Goal: Transaction & Acquisition: Purchase product/service

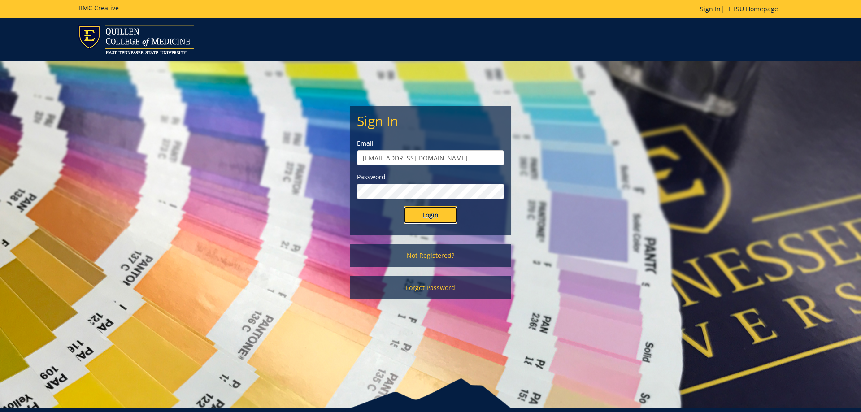
click at [428, 223] on input "Login" at bounding box center [431, 215] width 54 height 18
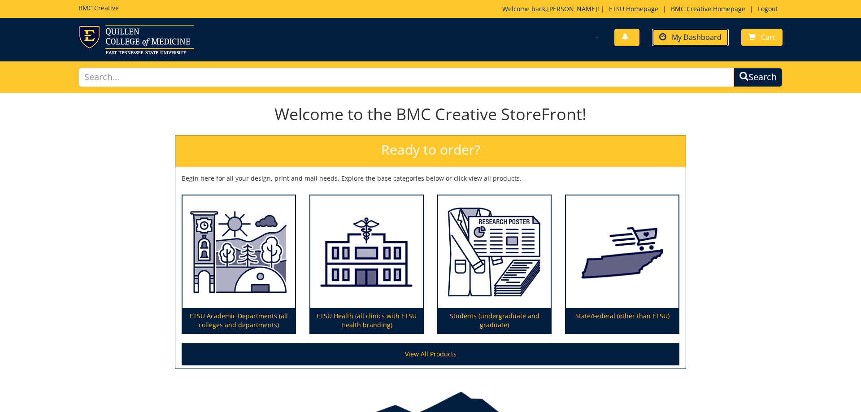
click at [692, 35] on span "My Dashboard" at bounding box center [697, 37] width 50 height 10
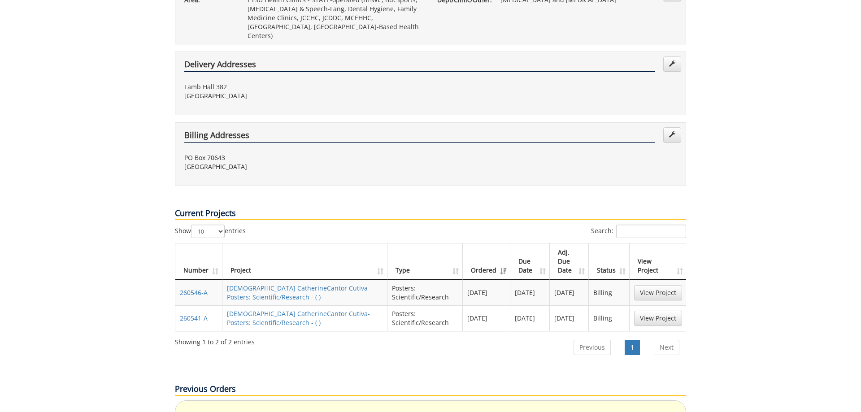
scroll to position [366, 0]
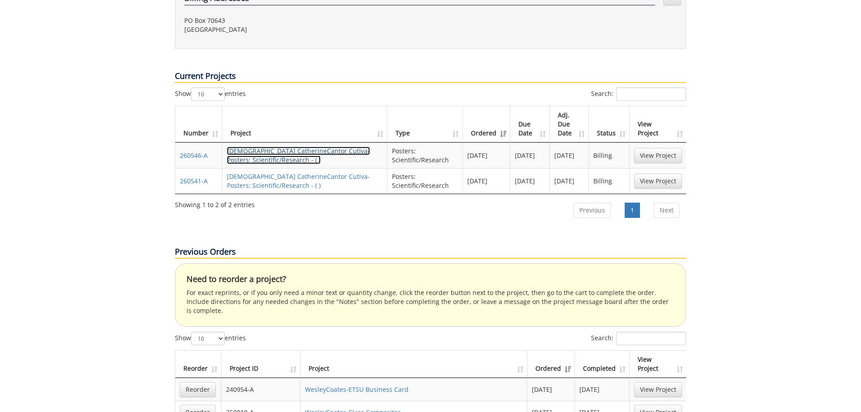
click at [295, 147] on link "Lady CatherineCantor Cutiva-Posters: Scientific/Research - ( )" at bounding box center [298, 155] width 143 height 17
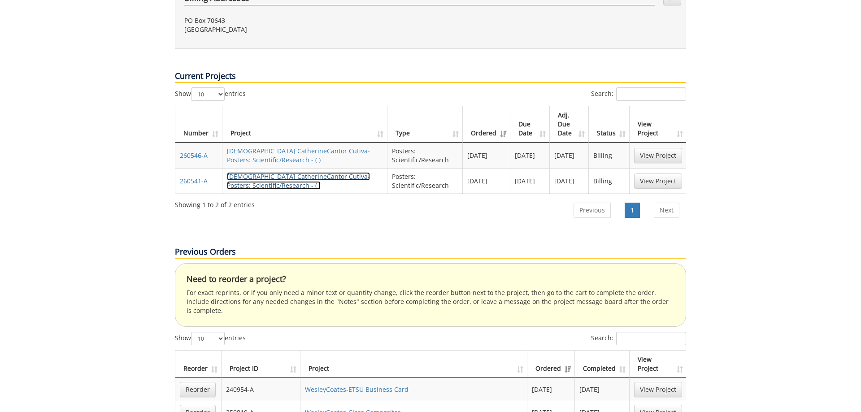
click at [289, 172] on link "Lady CatherineCantor Cutiva-Posters: Scientific/Research - ( )" at bounding box center [298, 180] width 143 height 17
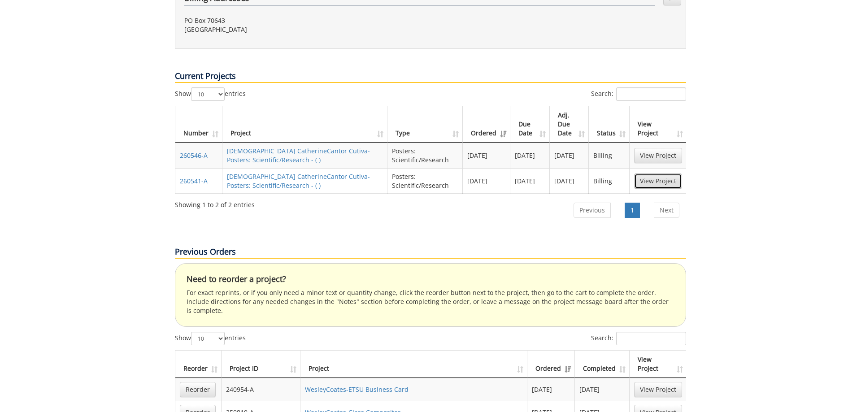
click at [668, 174] on link "View Project" at bounding box center [658, 181] width 48 height 15
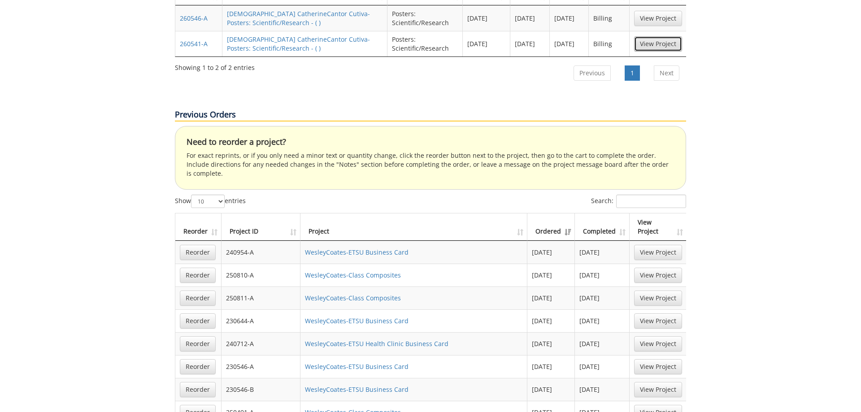
scroll to position [595, 0]
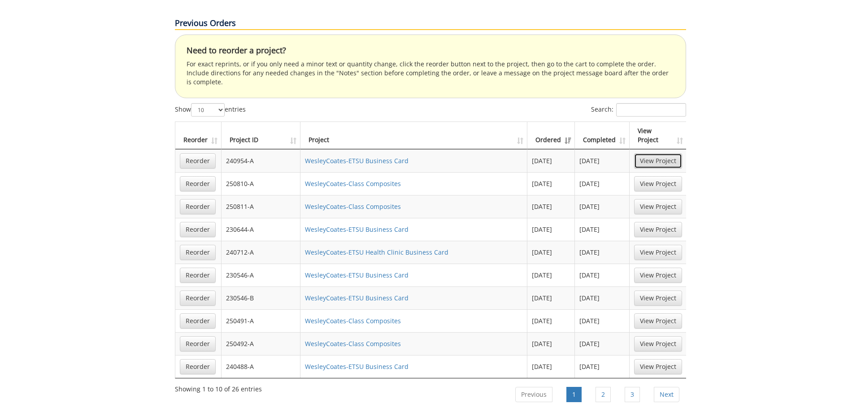
click at [655, 153] on link "View Project" at bounding box center [658, 160] width 48 height 15
click at [647, 176] on link "View Project" at bounding box center [658, 183] width 48 height 15
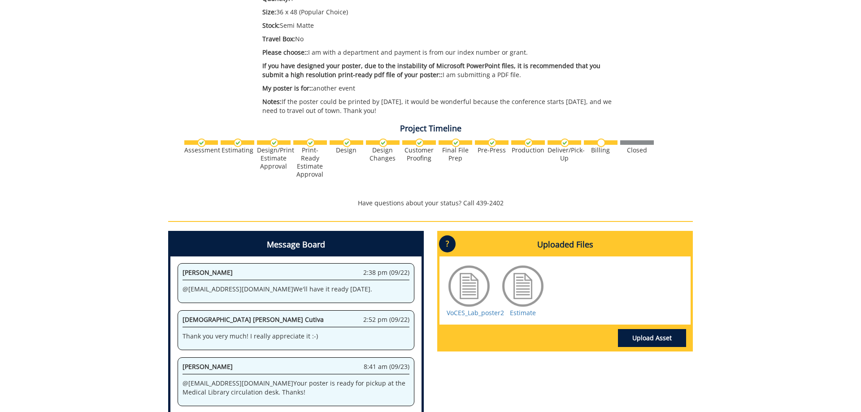
scroll to position [320, 0]
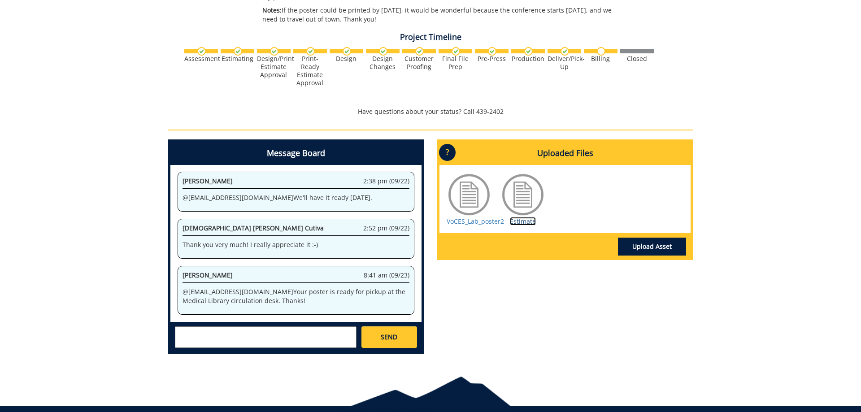
click at [525, 224] on link "Estimate" at bounding box center [523, 221] width 26 height 9
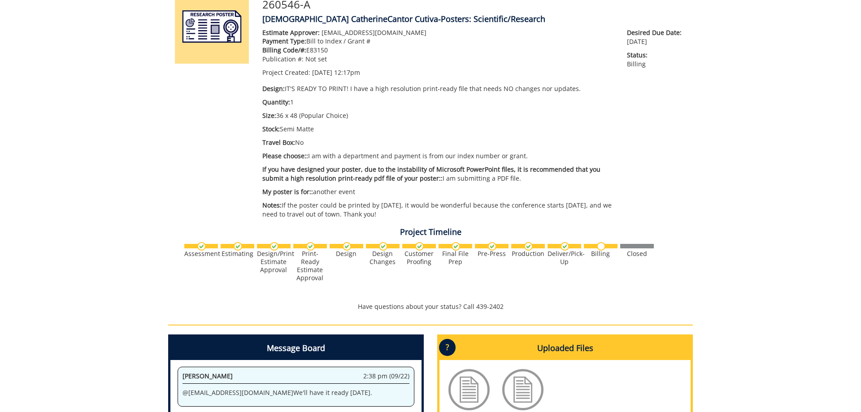
scroll to position [0, 0]
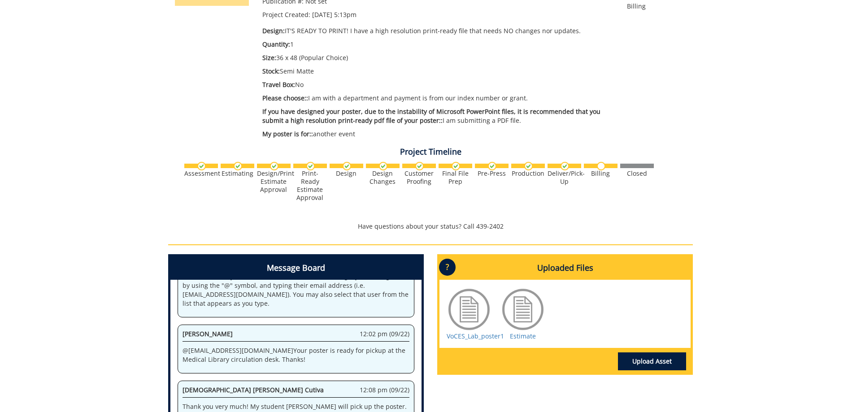
scroll to position [229, 0]
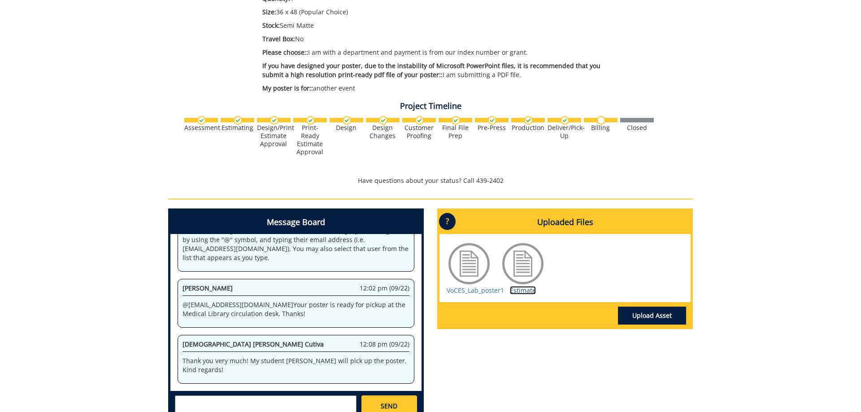
click at [529, 291] on link "Estimate" at bounding box center [523, 290] width 26 height 9
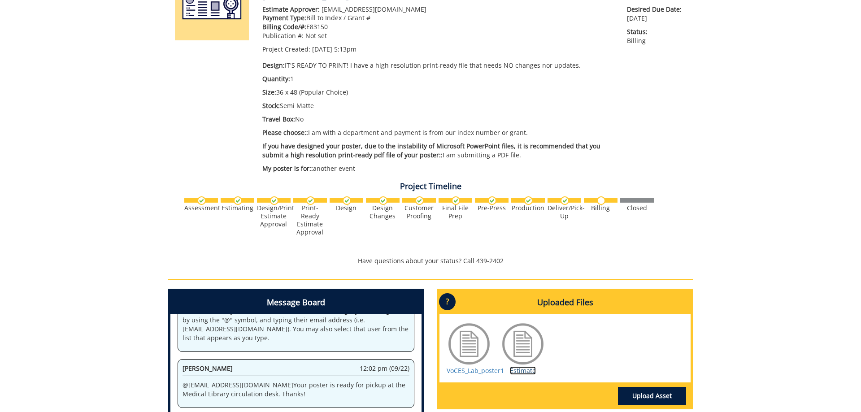
scroll to position [0, 0]
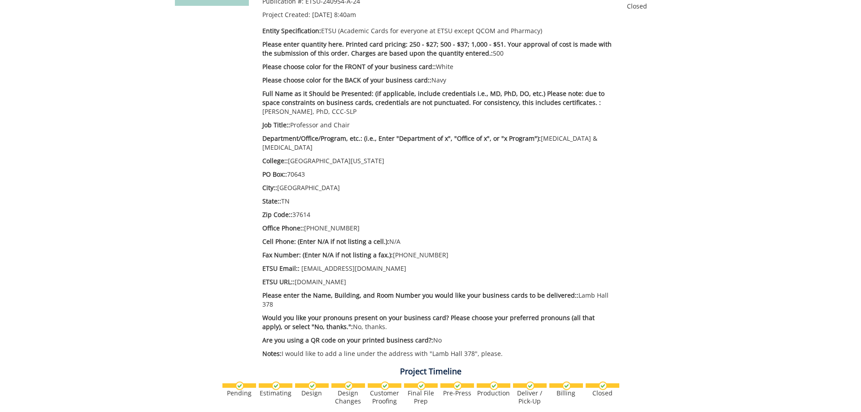
scroll to position [503, 0]
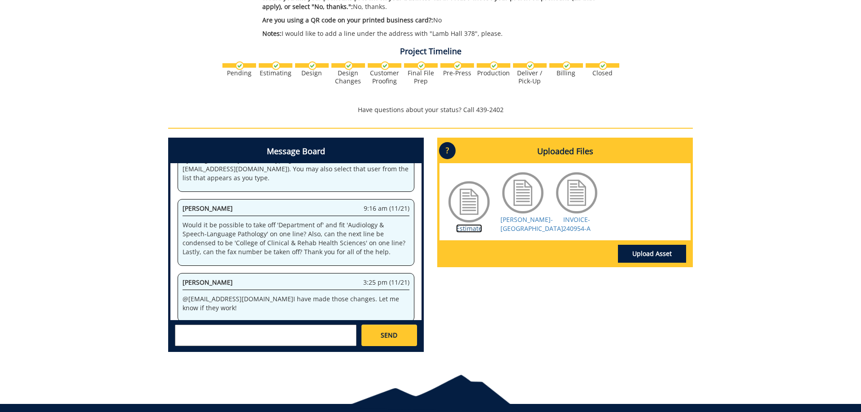
click at [477, 227] on link "Estimate" at bounding box center [469, 228] width 26 height 9
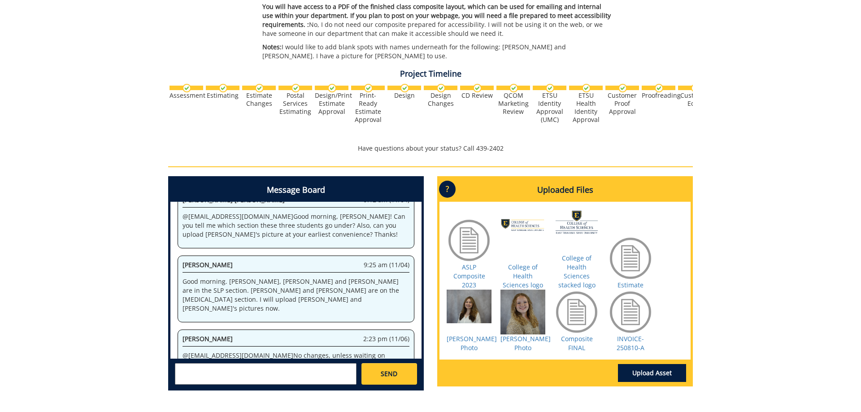
scroll to position [320, 0]
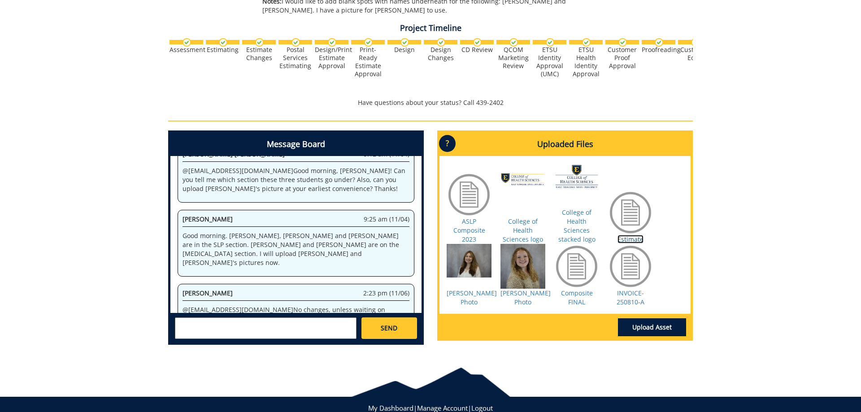
click at [632, 240] on link "Estimate" at bounding box center [631, 239] width 26 height 9
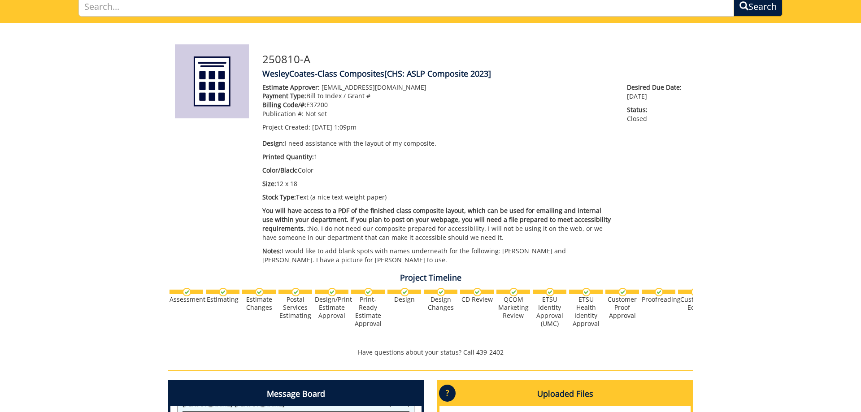
scroll to position [0, 0]
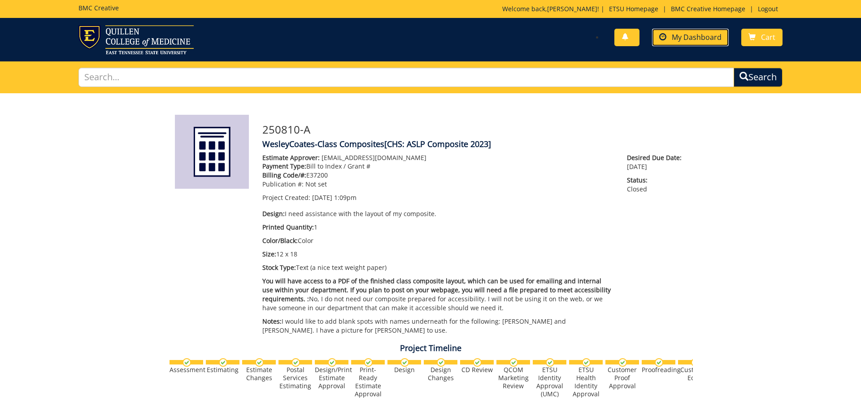
click at [698, 37] on span "My Dashboard" at bounding box center [697, 37] width 50 height 10
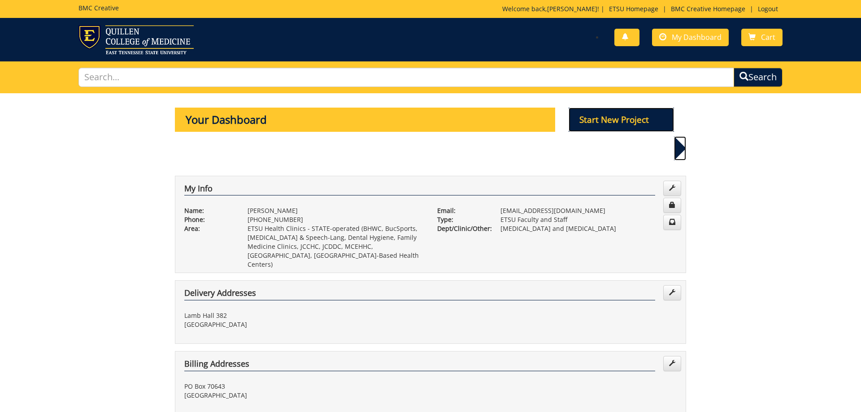
click at [625, 121] on p "Start New Project" at bounding box center [622, 120] width 106 height 24
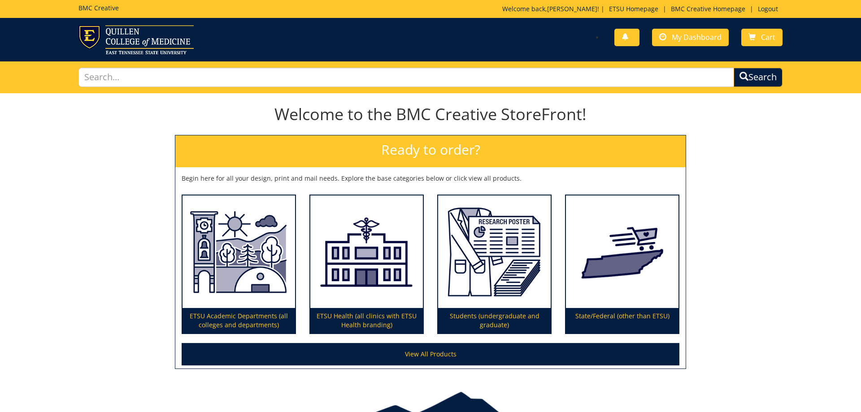
scroll to position [51, 0]
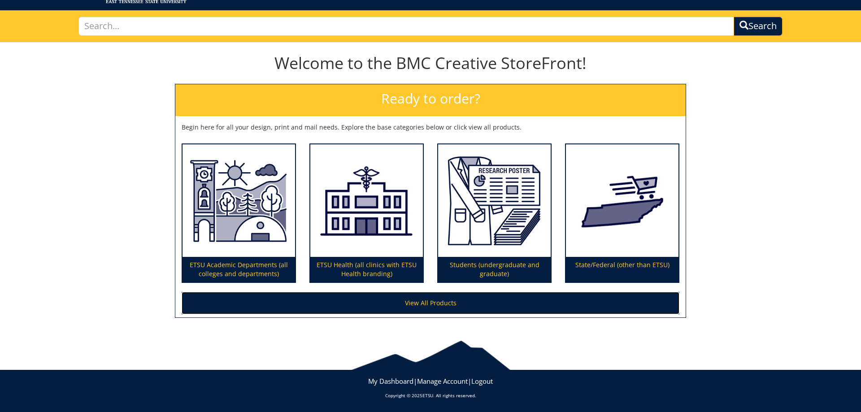
click at [401, 299] on link "View All Products" at bounding box center [431, 303] width 498 height 22
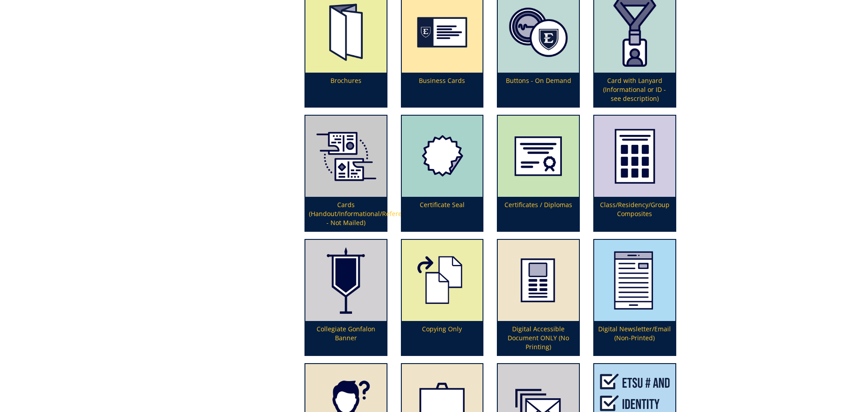
scroll to position [595, 0]
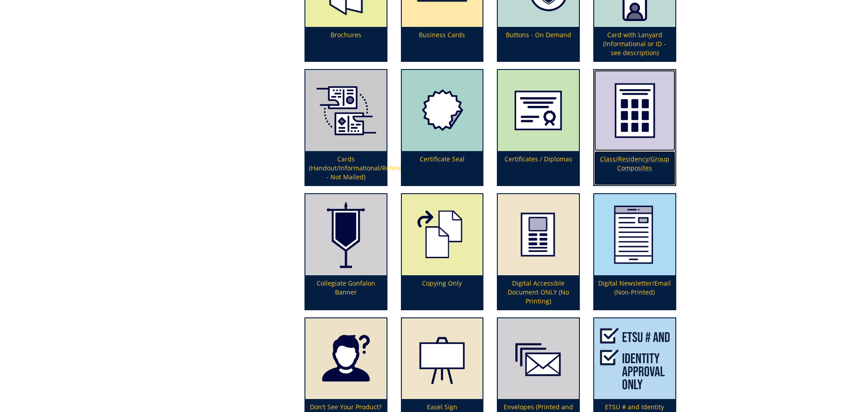
click at [634, 164] on p "Class/Residency/Group Composites" at bounding box center [635, 168] width 81 height 34
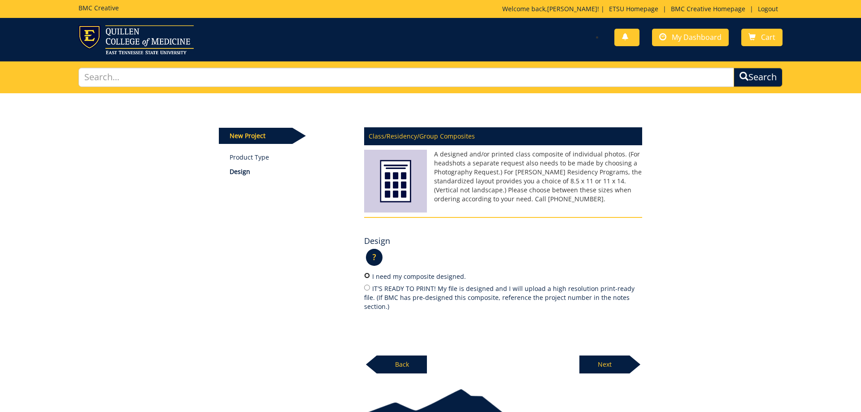
click at [367, 276] on input "I need my composite designed." at bounding box center [367, 276] width 6 height 6
radio input "true"
click at [596, 356] on p "Next" at bounding box center [605, 365] width 50 height 18
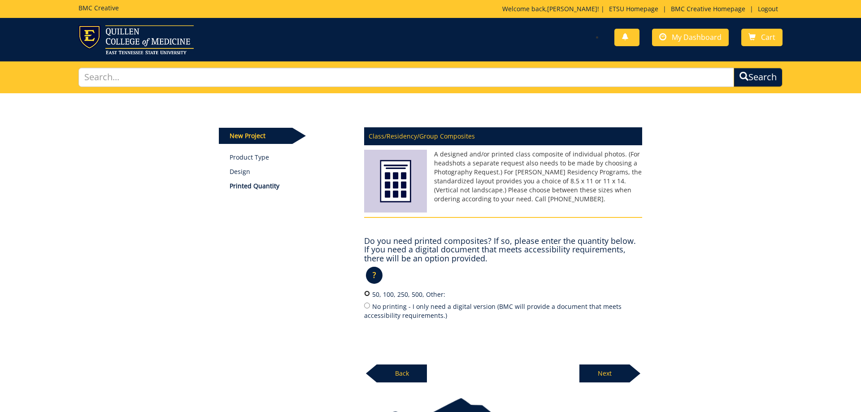
click at [368, 295] on input "50, 100, 250, 500, Other:" at bounding box center [367, 294] width 6 height 6
radio input "true"
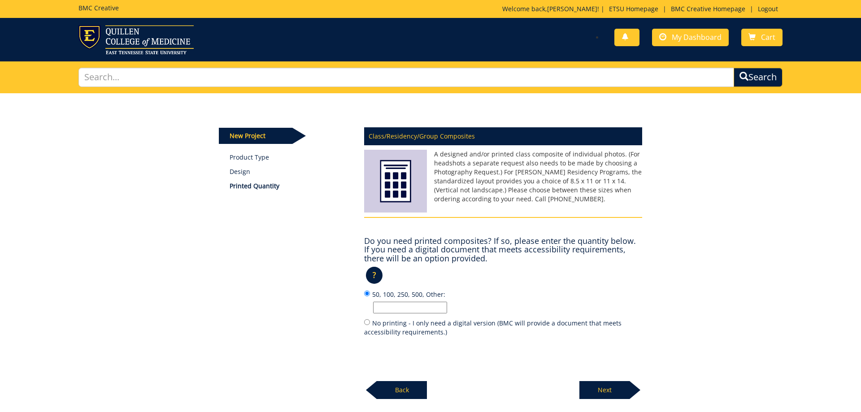
click at [410, 309] on input "50, 100, 250, 500, Other:" at bounding box center [410, 308] width 74 height 12
type input "100"
click at [599, 388] on p "Next" at bounding box center [605, 390] width 50 height 18
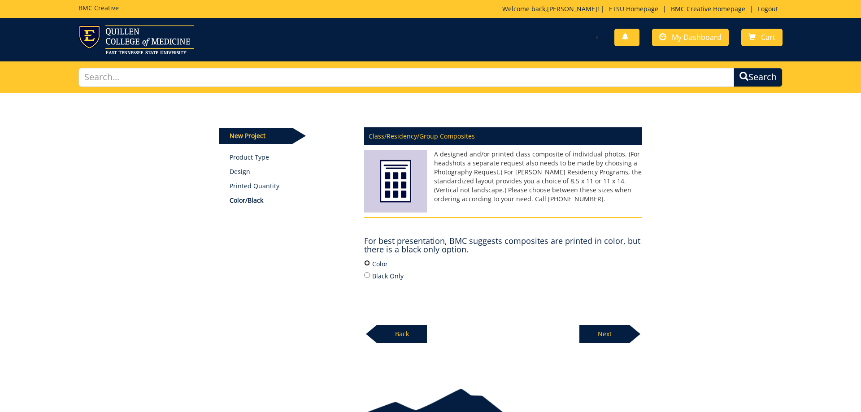
drag, startPoint x: 365, startPoint y: 263, endPoint x: 375, endPoint y: 267, distance: 10.3
click at [366, 263] on input "Color" at bounding box center [367, 263] width 6 height 6
radio input "true"
click at [596, 338] on p "Next" at bounding box center [605, 334] width 50 height 18
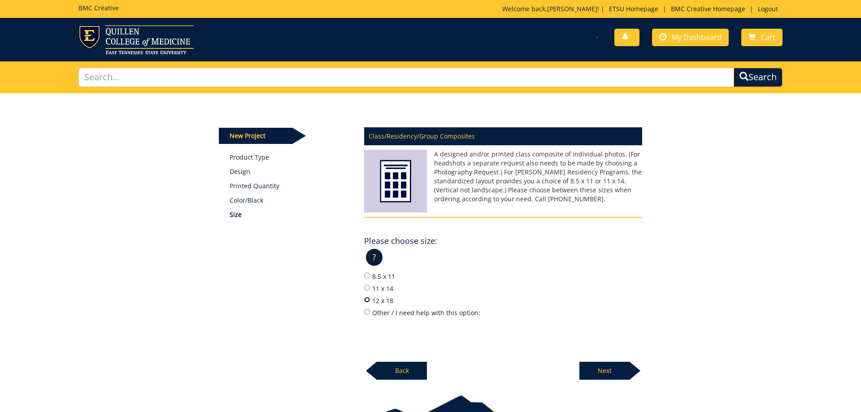
click at [366, 299] on input "12 x 18" at bounding box center [367, 300] width 6 height 6
radio input "true"
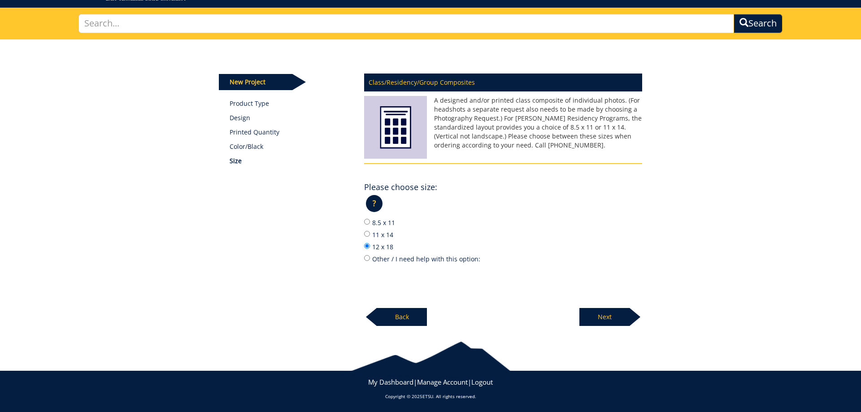
click at [599, 317] on p "Next" at bounding box center [605, 317] width 50 height 18
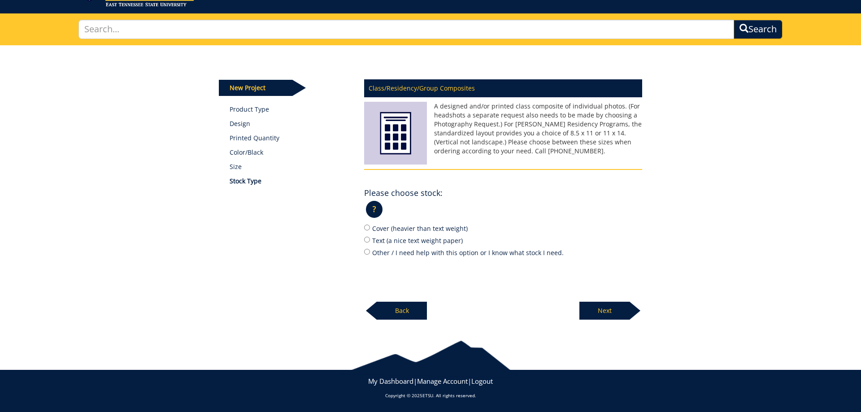
scroll to position [48, 0]
drag, startPoint x: 368, startPoint y: 240, endPoint x: 457, endPoint y: 275, distance: 95.2
click at [369, 240] on input "Text (a nice text weight paper)" at bounding box center [367, 240] width 6 height 6
radio input "true"
click at [596, 305] on p "Next" at bounding box center [605, 311] width 50 height 18
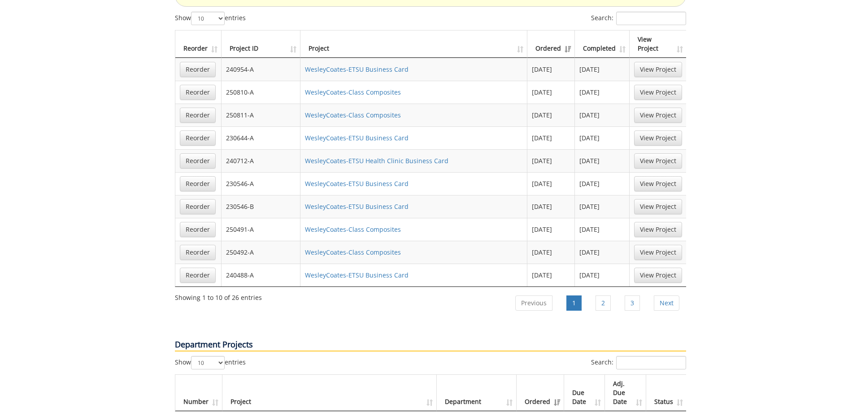
scroll to position [641, 0]
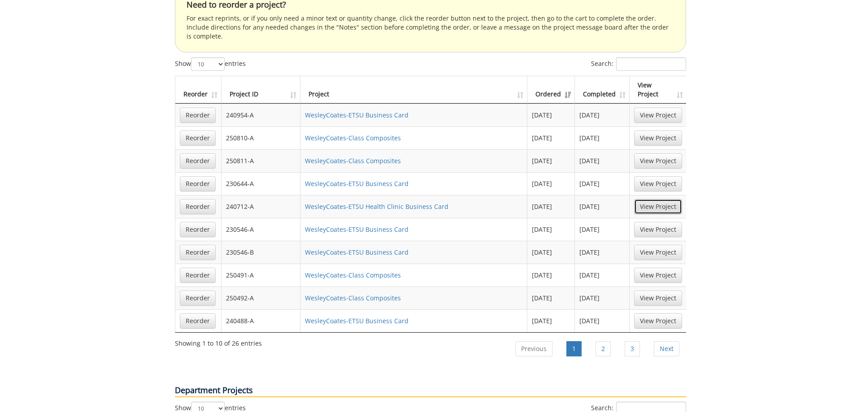
click at [669, 199] on link "View Project" at bounding box center [658, 206] width 48 height 15
click at [656, 131] on link "View Project" at bounding box center [658, 138] width 48 height 15
click at [665, 131] on link "View Project" at bounding box center [658, 138] width 48 height 15
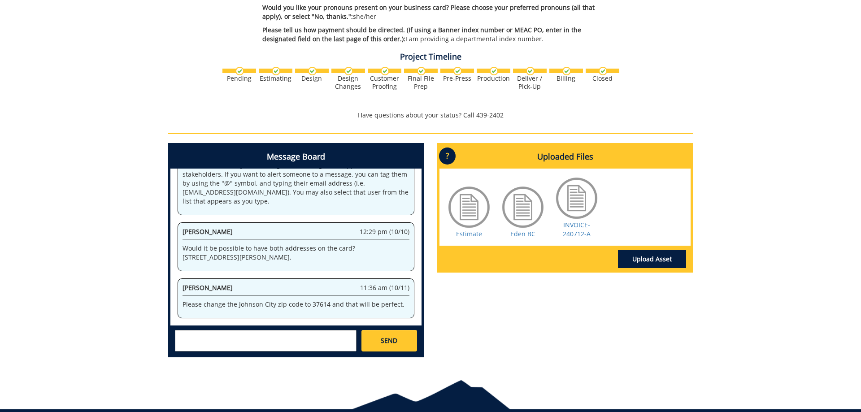
scroll to position [495, 0]
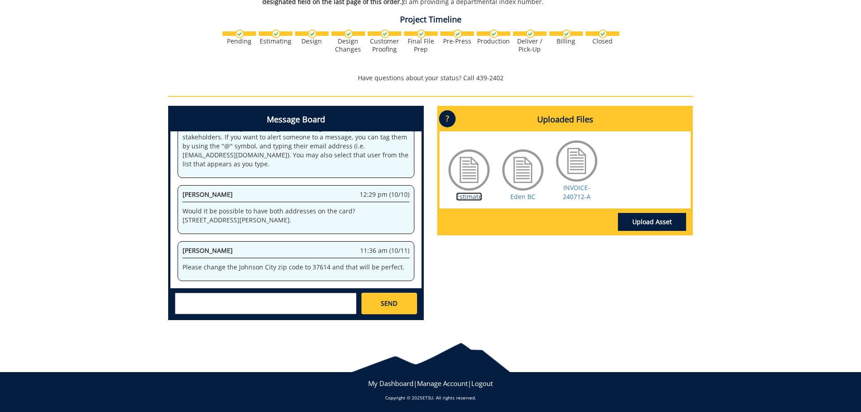
click at [465, 197] on link "Estimate" at bounding box center [469, 196] width 26 height 9
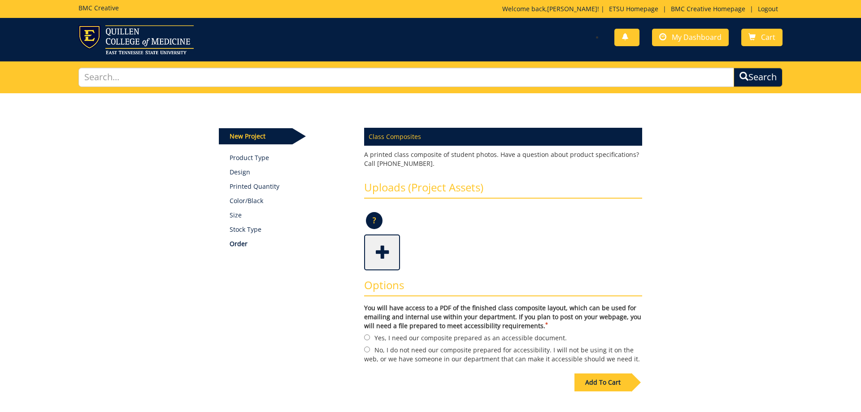
scroll to position [111, 0]
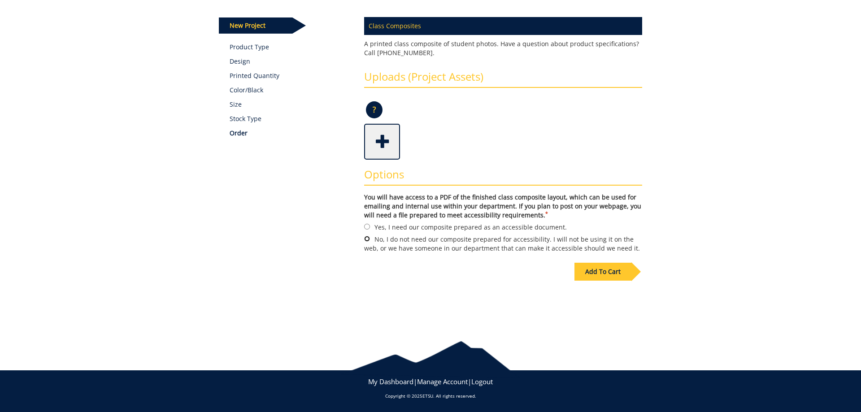
click at [366, 239] on input "No, I do not need our composite prepared for accessibility. I will not be using…" at bounding box center [367, 239] width 6 height 6
radio input "true"
click at [382, 137] on span at bounding box center [383, 140] width 36 height 31
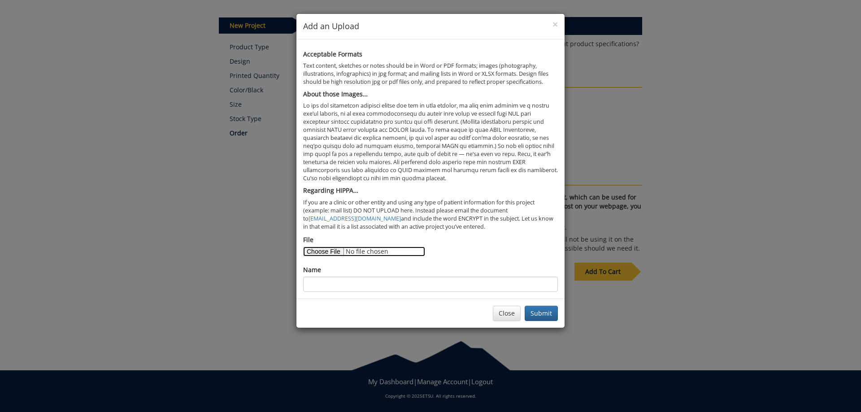
click at [319, 249] on input "File" at bounding box center [364, 252] width 122 height 10
type input "C:\fakepath\[MEDICAL_DATA] Composite 2025.zip"
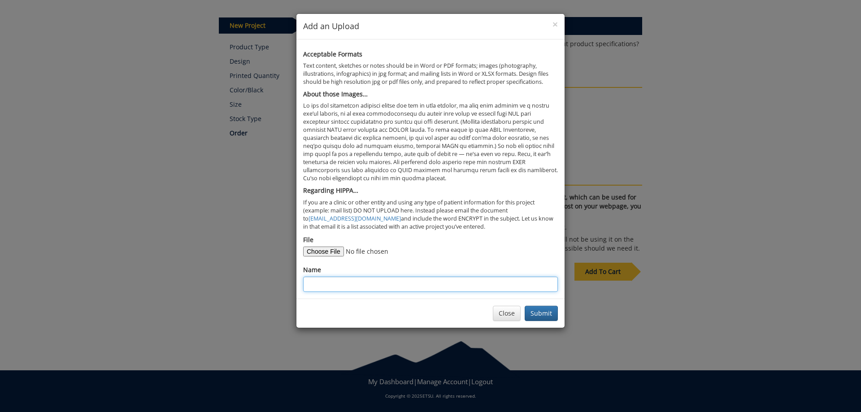
click at [336, 283] on input "Name" at bounding box center [430, 284] width 255 height 15
type input "u"
type input "Audiology Composite Pictures 2025"
click at [539, 310] on button "Submit" at bounding box center [541, 313] width 33 height 15
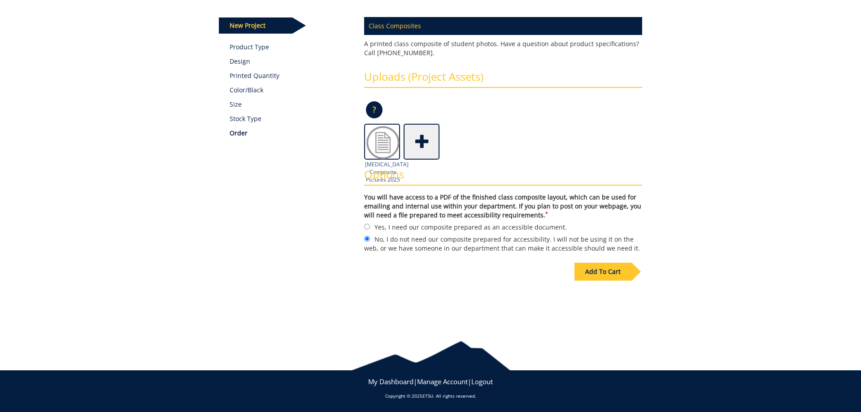
click at [379, 140] on img at bounding box center [383, 143] width 36 height 36
click at [385, 143] on img at bounding box center [383, 143] width 36 height 36
click at [482, 134] on div "Audiology Composite Pictures 2025" at bounding box center [503, 142] width 278 height 36
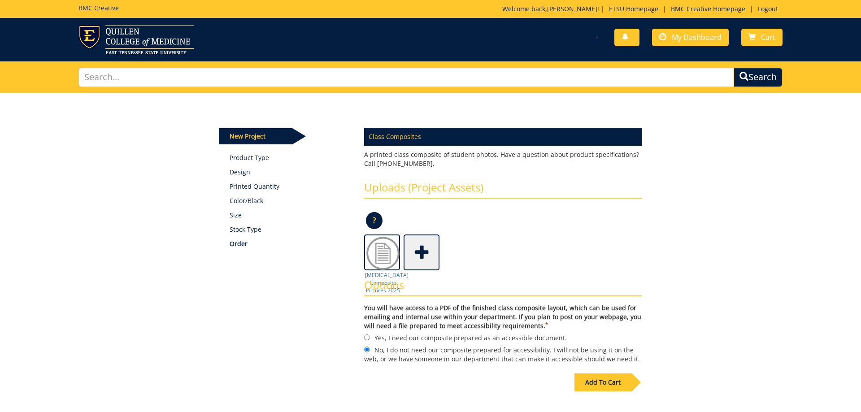
click at [419, 263] on span at bounding box center [423, 251] width 36 height 31
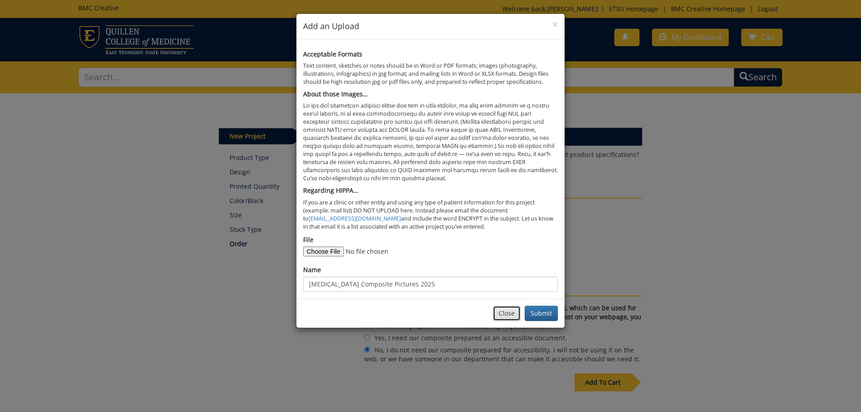
click at [504, 313] on button "Close" at bounding box center [507, 313] width 28 height 15
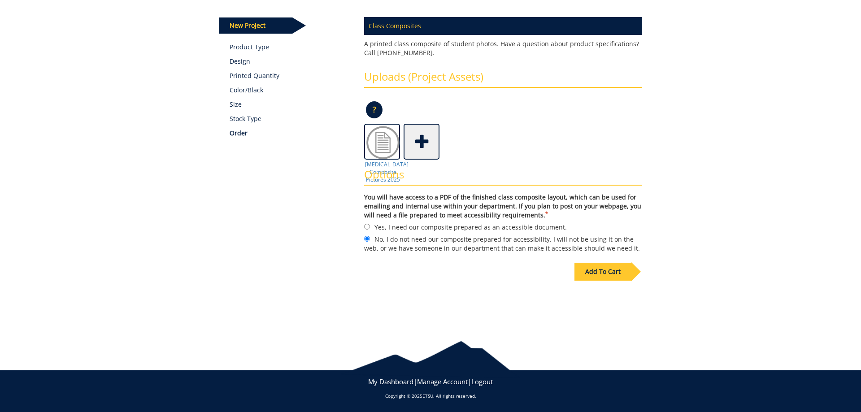
scroll to position [19, 0]
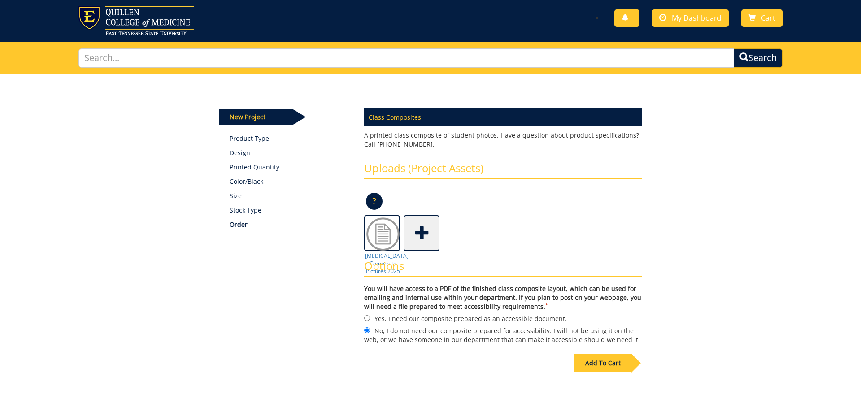
click at [419, 238] on span at bounding box center [423, 232] width 36 height 31
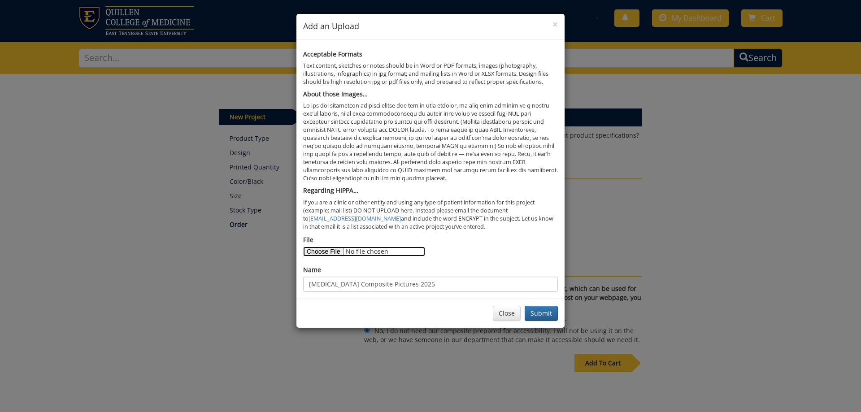
click at [323, 252] on input "File" at bounding box center [364, 252] width 122 height 10
type input "C:\fakepath\SLP Class Compostie 2025.zip"
click at [541, 312] on button "Submit" at bounding box center [541, 313] width 33 height 15
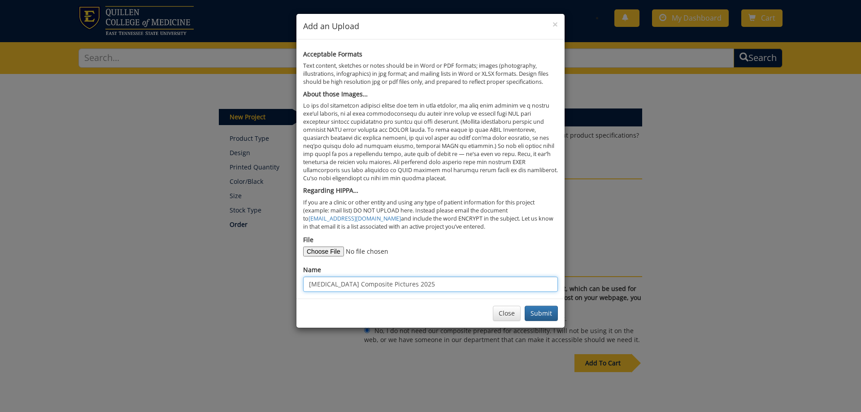
drag, startPoint x: 331, startPoint y: 284, endPoint x: 270, endPoint y: 287, distance: 61.5
click at [303, 287] on input "Audiology Composite Pictures 2025" at bounding box center [430, 284] width 255 height 15
type input "SLP Composite Pictures 2025"
click at [540, 317] on button "Submit" at bounding box center [541, 313] width 33 height 15
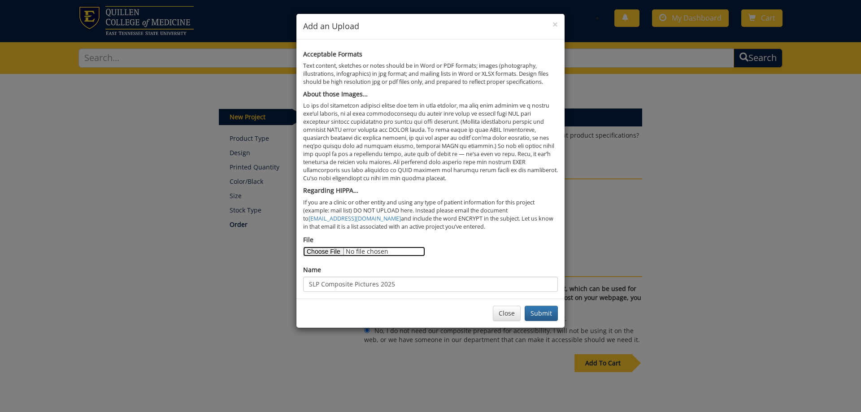
click at [316, 254] on input "File" at bounding box center [364, 252] width 122 height 10
click at [320, 248] on input "File" at bounding box center [364, 252] width 122 height 10
type input "C:\fakepath\College of Health Sciences_BTL_Horizontal_WEB_Blue 282-Gold 123.png"
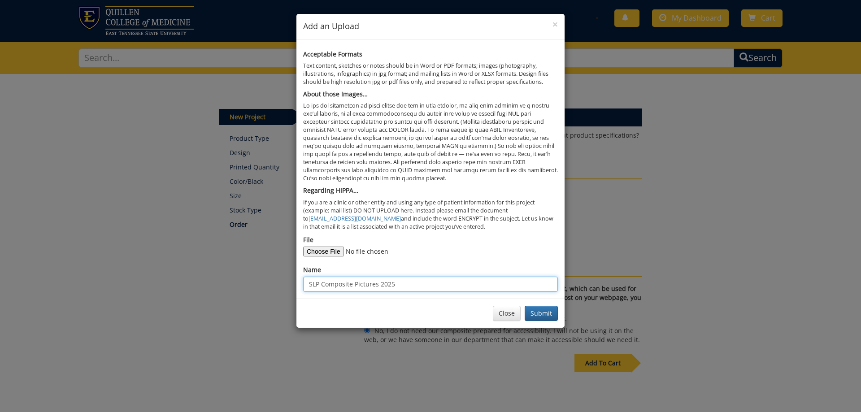
drag, startPoint x: 407, startPoint y: 283, endPoint x: 227, endPoint y: 290, distance: 179.6
click at [303, 290] on input "SLP Composite Pictures 2025" at bounding box center [430, 284] width 255 height 15
type input "College of Health Sciences Logo"
click at [542, 313] on button "Submit" at bounding box center [541, 313] width 33 height 15
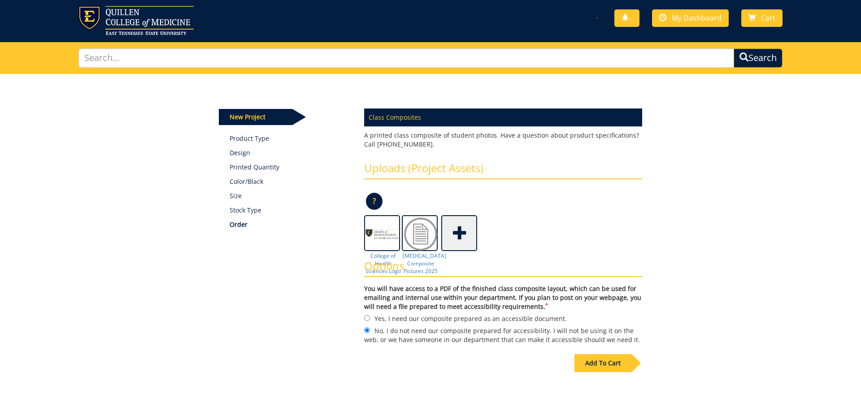
click at [594, 362] on div "Add To Cart" at bounding box center [603, 363] width 57 height 18
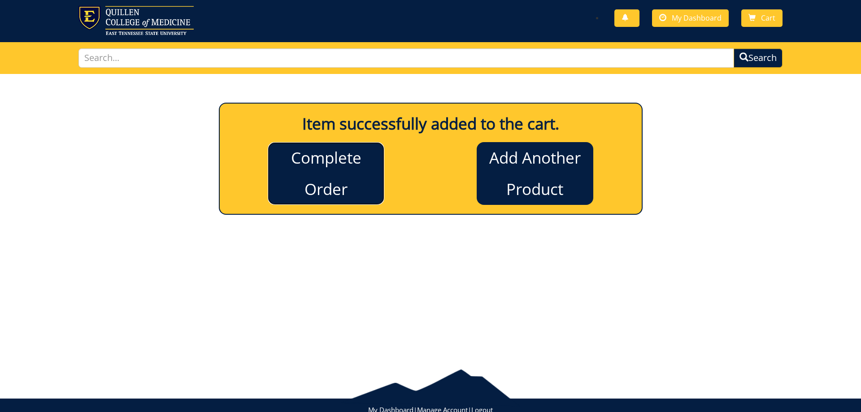
click at [340, 169] on link "Complete Order" at bounding box center [326, 173] width 117 height 63
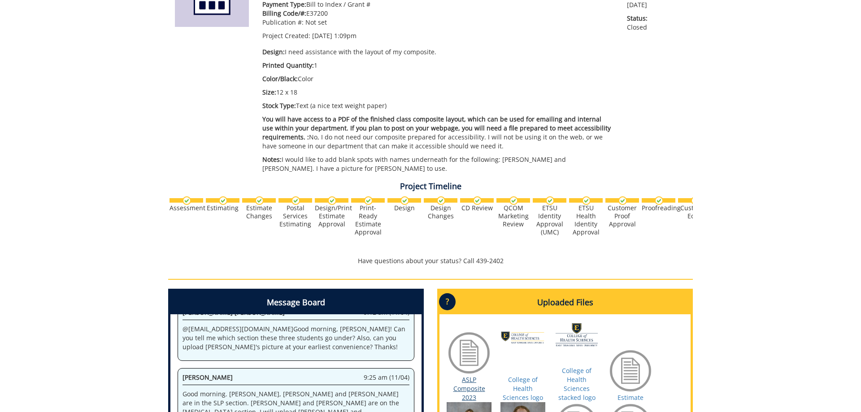
scroll to position [345, 0]
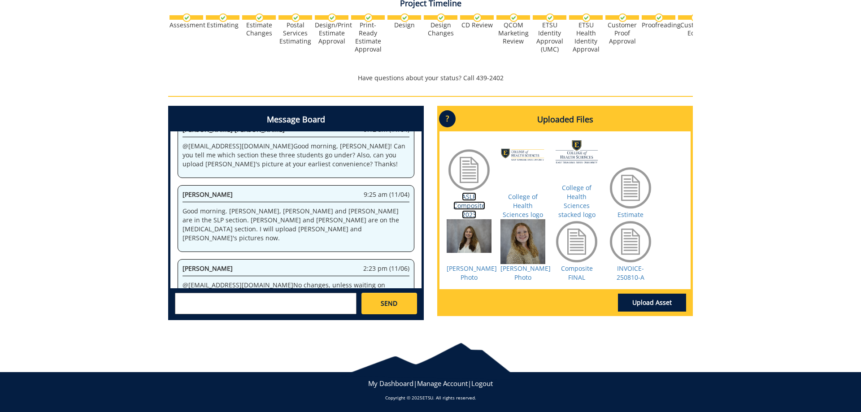
click at [467, 202] on link "ASLP Composite 2023" at bounding box center [470, 205] width 32 height 26
click at [633, 212] on link "Estimate" at bounding box center [631, 214] width 26 height 9
click at [469, 203] on link "ASLP Composite 2023" at bounding box center [470, 205] width 32 height 26
click at [581, 276] on link "Composite FINAL" at bounding box center [577, 272] width 32 height 17
click at [578, 276] on link "Composite FINAL" at bounding box center [577, 272] width 32 height 17
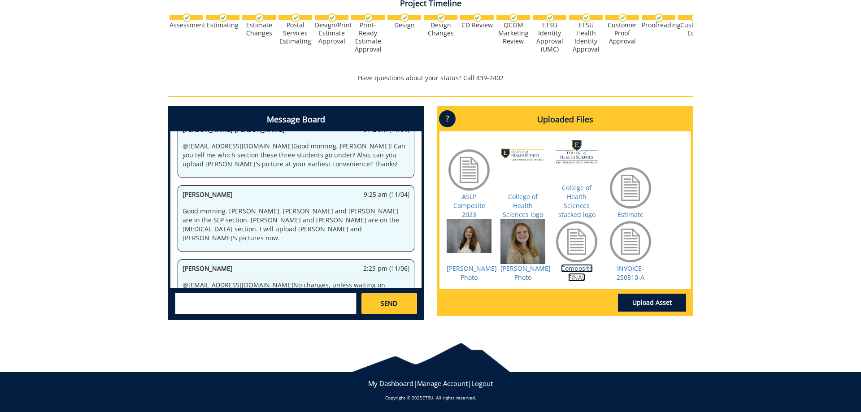
click at [579, 272] on link "Composite FINAL" at bounding box center [577, 272] width 32 height 17
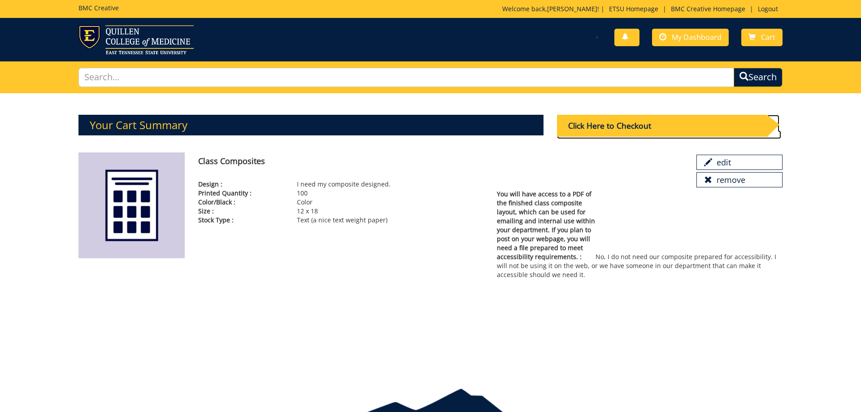
click at [591, 127] on div "Click Here to Checkout" at bounding box center [662, 126] width 210 height 22
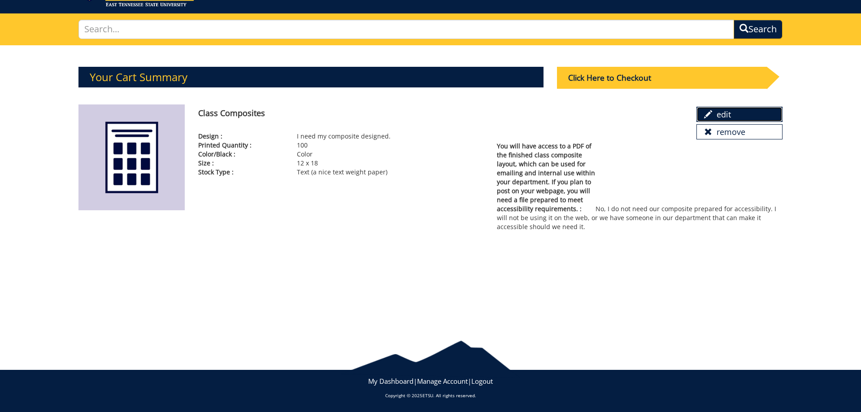
click at [726, 115] on link "edit" at bounding box center [740, 114] width 86 height 15
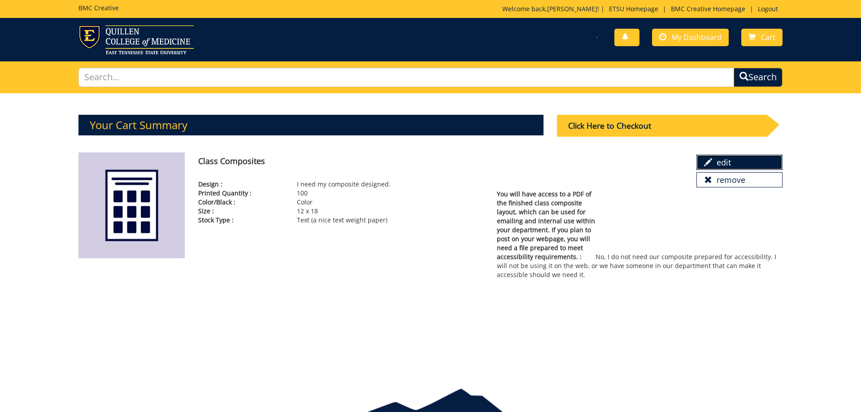
click at [721, 160] on link "edit" at bounding box center [740, 162] width 86 height 15
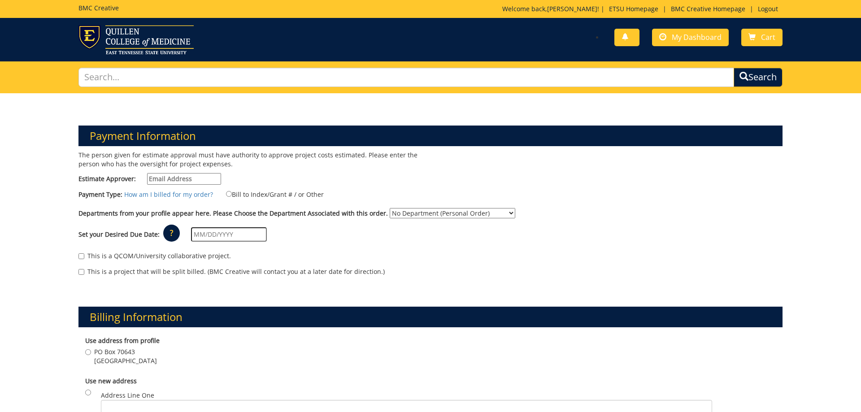
click at [180, 180] on input "Estimate Approver:" at bounding box center [184, 179] width 74 height 12
type input "coateswa@etsu.edu"
click at [230, 194] on input "Bill to Index/Grant # / or Other" at bounding box center [229, 194] width 6 height 6
radio input "true"
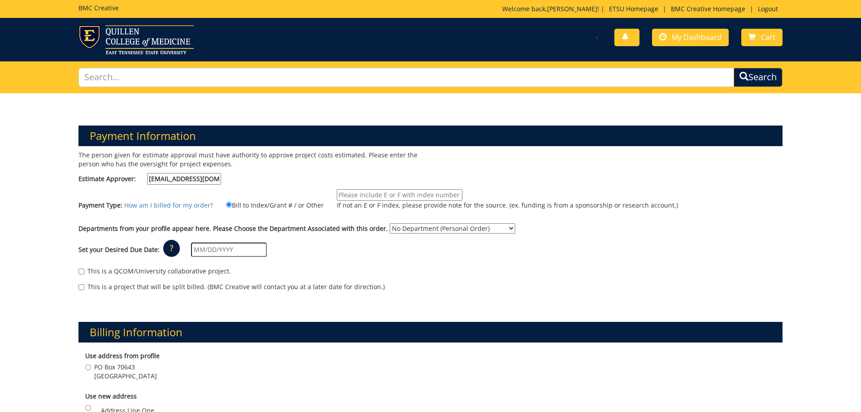
click at [349, 195] on input "If not an E or F index, please provide note for the source. (ex. funding is fro…" at bounding box center [400, 195] width 126 height 12
type input "E37200"
click at [390, 223] on select "No Department (Personal Order) Audiology and Speech-Language Pathology" at bounding box center [453, 228] width 126 height 10
select select "18"
click option "Audiology and Speech-Language Pathology" at bounding box center [0, 0] width 0 height 0
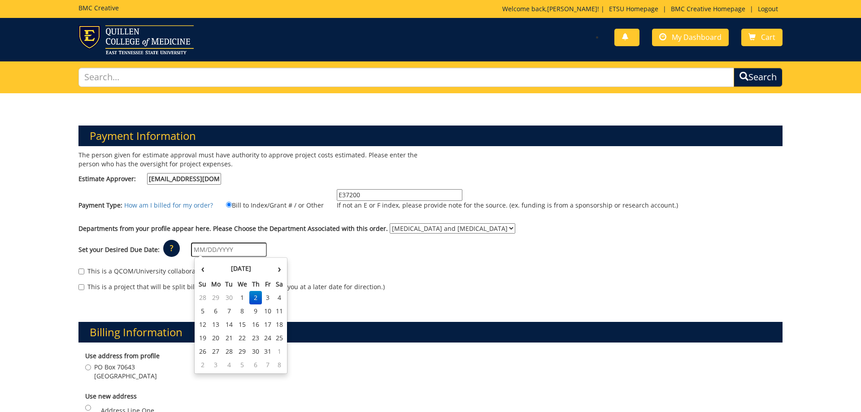
click at [218, 251] on input "text" at bounding box center [229, 250] width 76 height 14
click at [267, 311] on td "10" at bounding box center [268, 311] width 12 height 13
type input "10/10/2025"
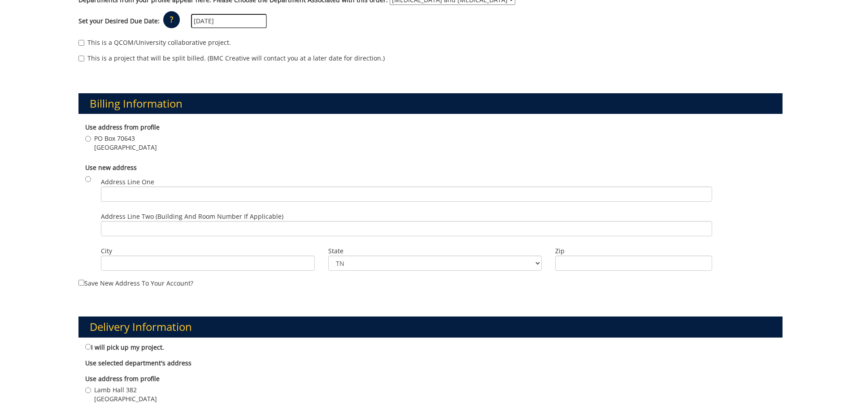
scroll to position [275, 0]
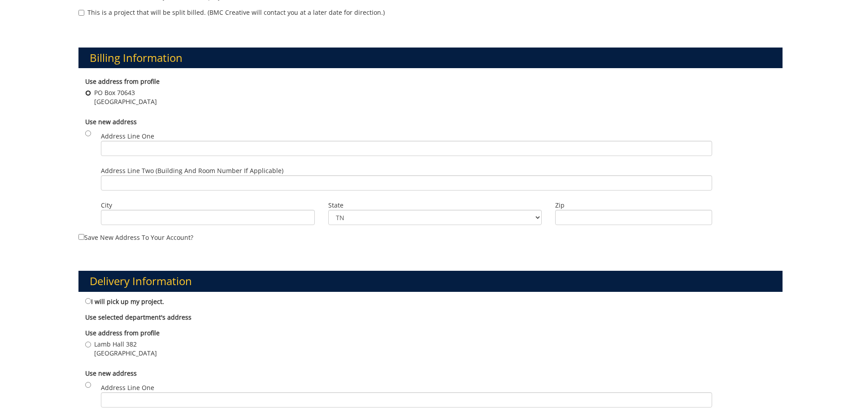
click at [87, 92] on input "PO Box 70643 Johnson City , TN 37614" at bounding box center [88, 93] width 6 height 6
radio input "true"
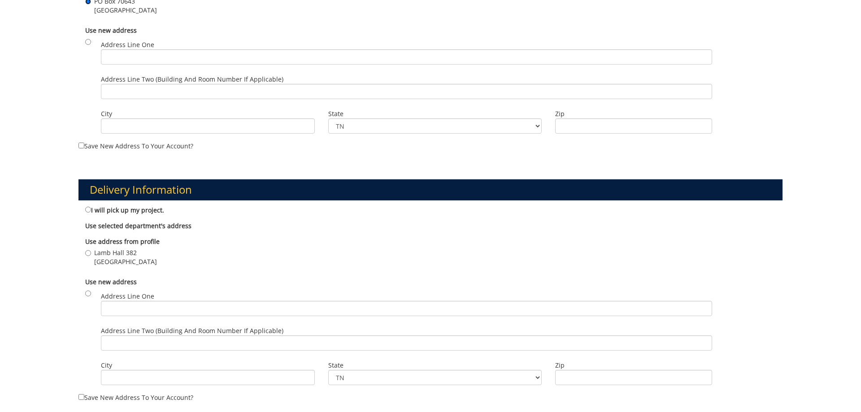
scroll to position [458, 0]
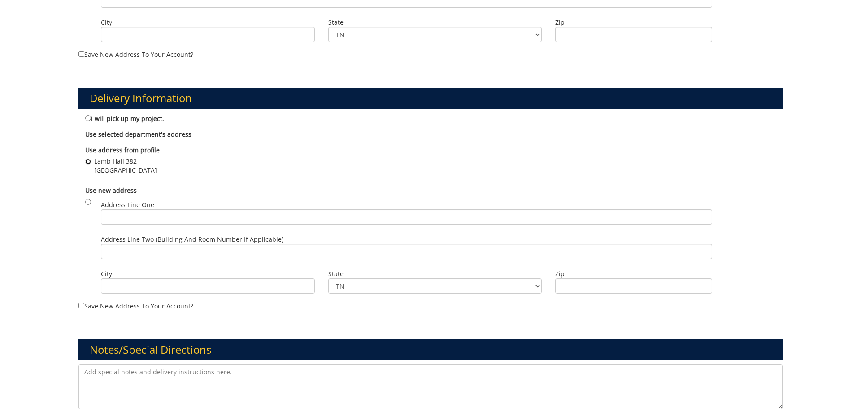
click at [86, 162] on input "[GEOGRAPHIC_DATA] [STREET_ADDRESS]" at bounding box center [88, 162] width 6 height 6
radio input "true"
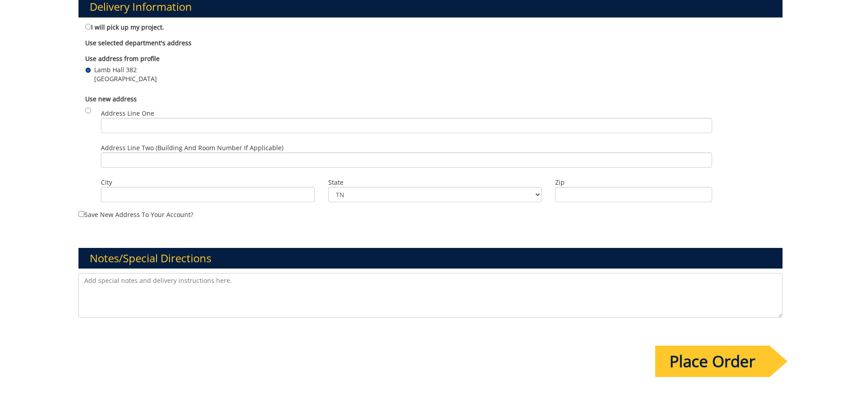
scroll to position [636, 0]
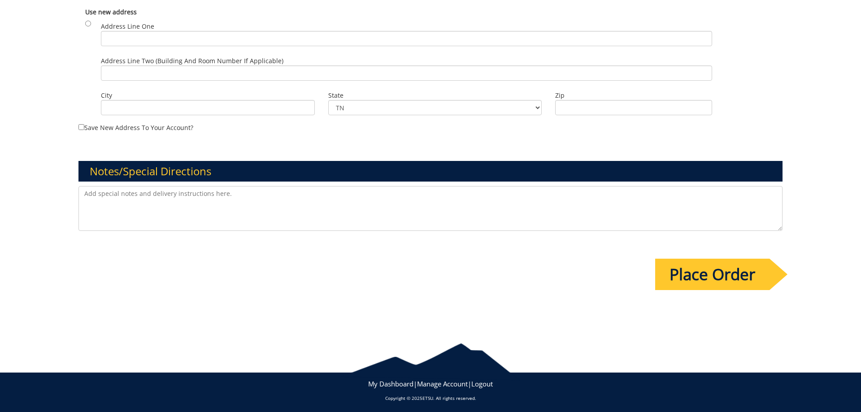
click at [257, 205] on textarea at bounding box center [431, 208] width 704 height 45
click at [234, 200] on textarea at bounding box center [431, 208] width 704 height 45
paste textarea "https://etsu365-my.sharepoint.com/:u:/g/personal/coateswa_etsu_edu/EaXIDOEHfj9L…"
click at [223, 193] on textarea "I will send the SLP file to the BMC email as well. https://etsu365-my.sharepoin…" at bounding box center [431, 208] width 704 height 45
type textarea "I will send the SLP file to the BMC email as well. https://etsu365-my.sharepoin…"
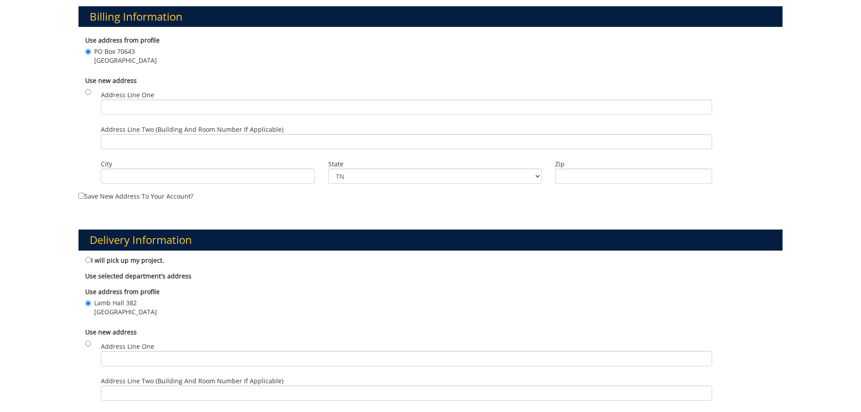
scroll to position [0, 0]
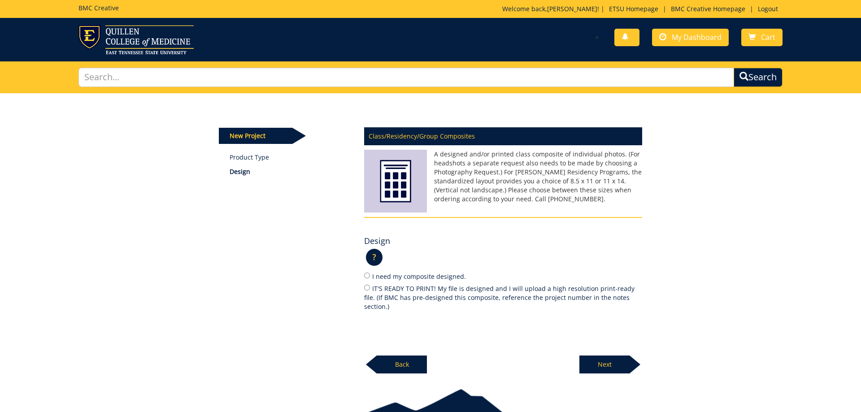
scroll to position [48, 0]
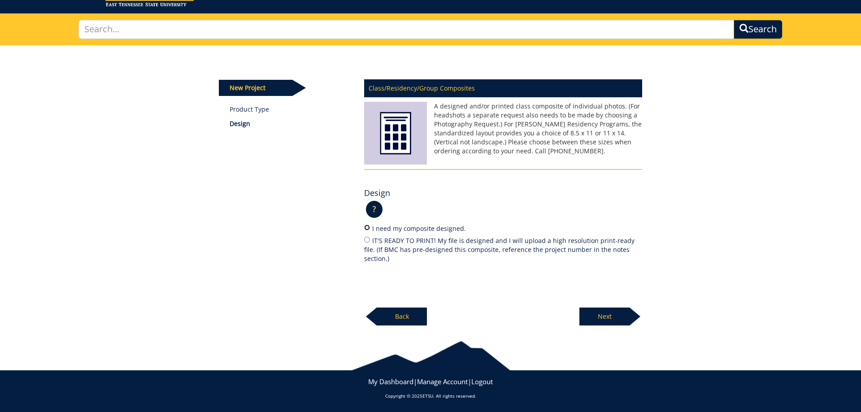
click at [368, 226] on input "I need my composite designed." at bounding box center [367, 228] width 6 height 6
radio input "true"
click at [615, 308] on p "Next" at bounding box center [605, 317] width 50 height 18
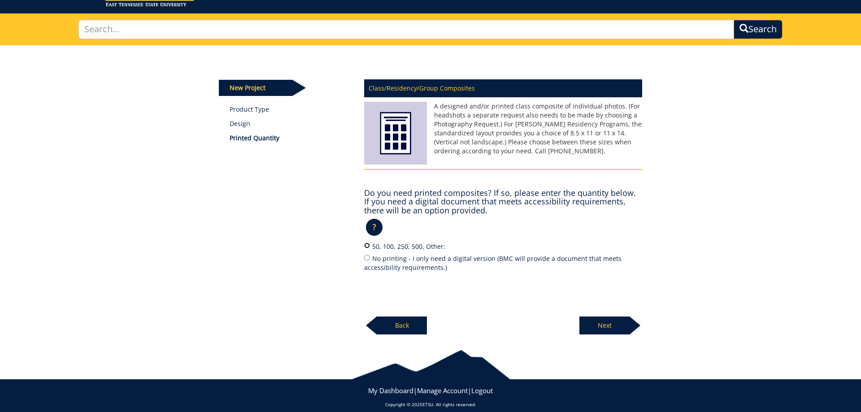
click at [367, 246] on input "50, 100, 250, 500, Other:" at bounding box center [367, 246] width 6 height 6
radio input "true"
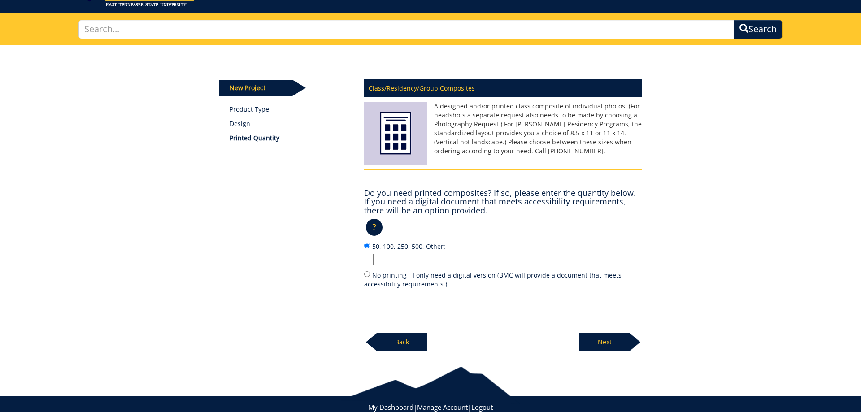
click at [393, 262] on input "50, 100, 250, 500, Other:" at bounding box center [410, 260] width 74 height 12
type input "100"
click at [595, 340] on p "Next" at bounding box center [605, 342] width 50 height 18
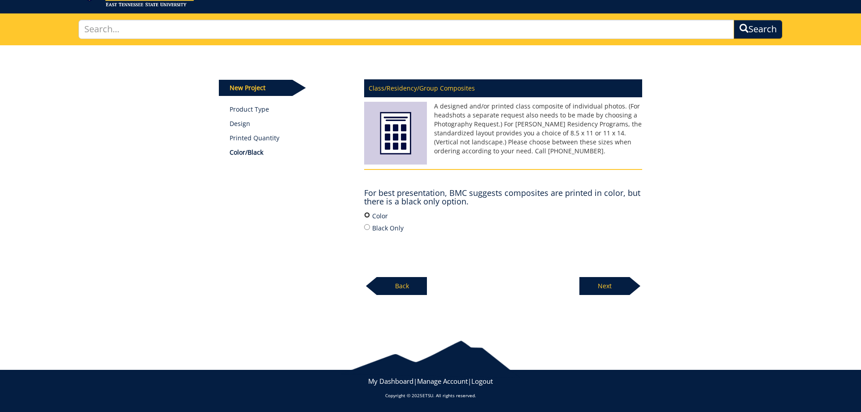
click at [370, 215] on input "Color" at bounding box center [367, 215] width 6 height 6
radio input "true"
click at [590, 283] on p "Next" at bounding box center [605, 286] width 50 height 18
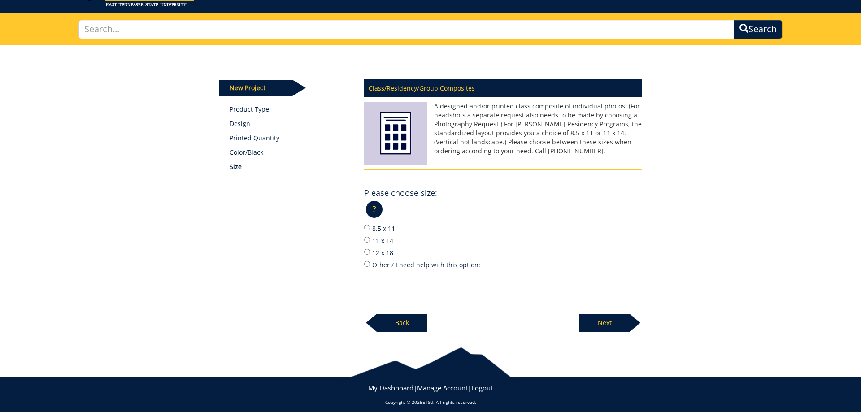
click at [371, 251] on label "12 x 18" at bounding box center [503, 253] width 278 height 10
click at [370, 251] on input "12 x 18" at bounding box center [367, 252] width 6 height 6
radio input "true"
click at [597, 319] on p "Next" at bounding box center [605, 323] width 50 height 18
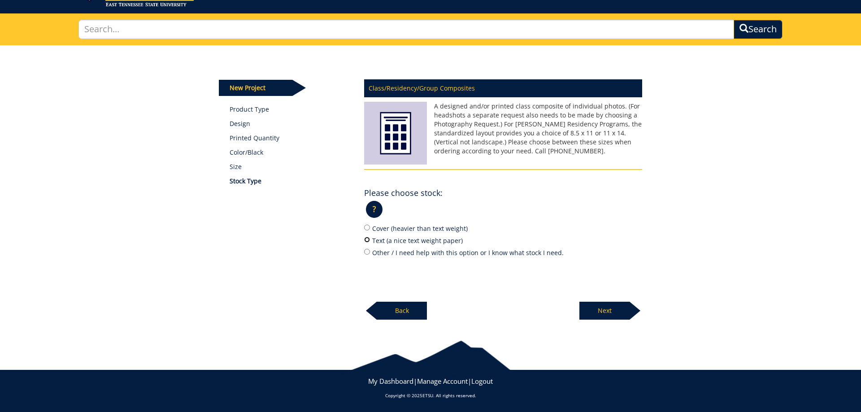
click at [370, 239] on input "Text (a nice text weight paper)" at bounding box center [367, 240] width 6 height 6
radio input "true"
click at [605, 307] on p "Next" at bounding box center [605, 311] width 50 height 18
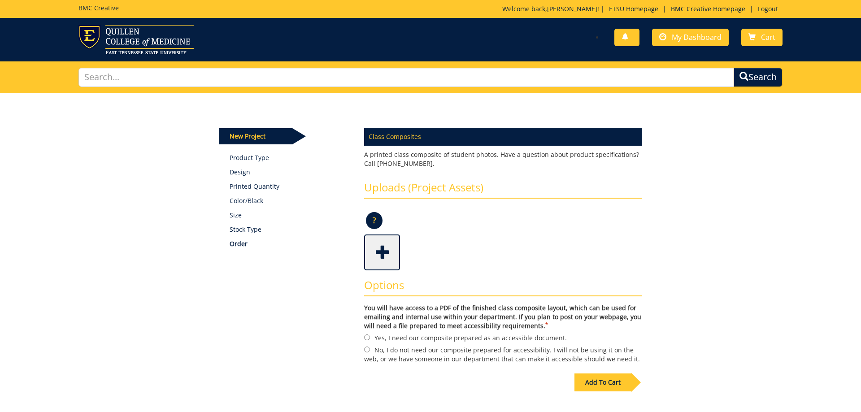
click at [387, 251] on span at bounding box center [383, 251] width 36 height 31
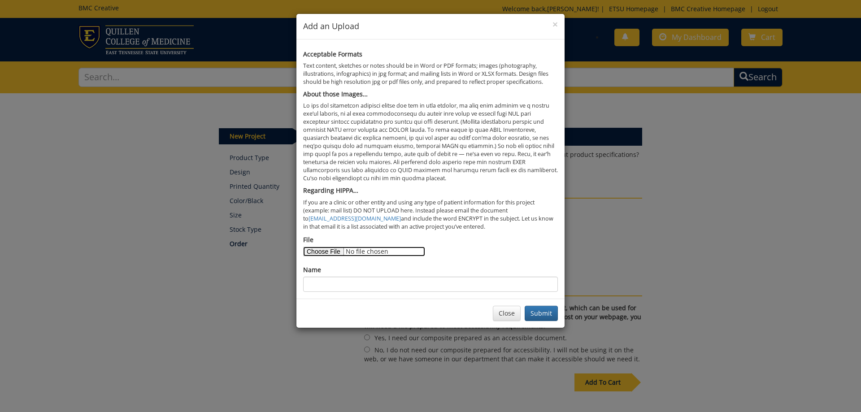
click at [318, 248] on input "File" at bounding box center [364, 252] width 122 height 10
click at [314, 254] on input "File" at bounding box center [364, 252] width 122 height 10
type input "C:\fakepath\College of Health Sciences_BTL_Horizontal_WEB_Blue 282-Gold 123.png"
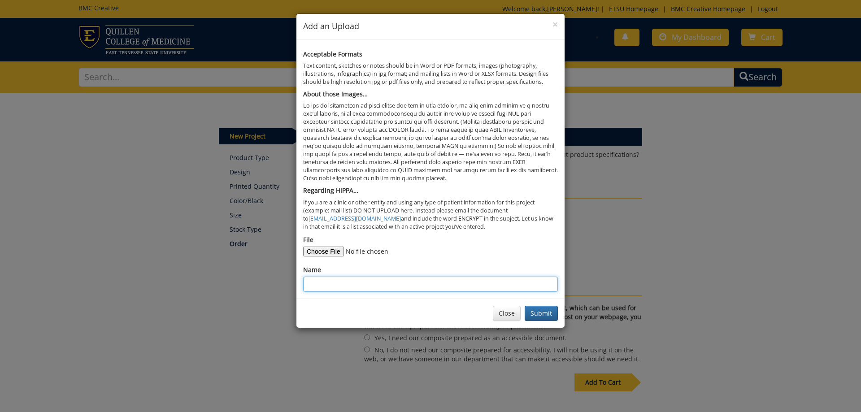
click at [346, 285] on input "Name" at bounding box center [430, 284] width 255 height 15
type input "College of Health Sciences Logo"
click at [541, 314] on button "Submit" at bounding box center [541, 313] width 33 height 15
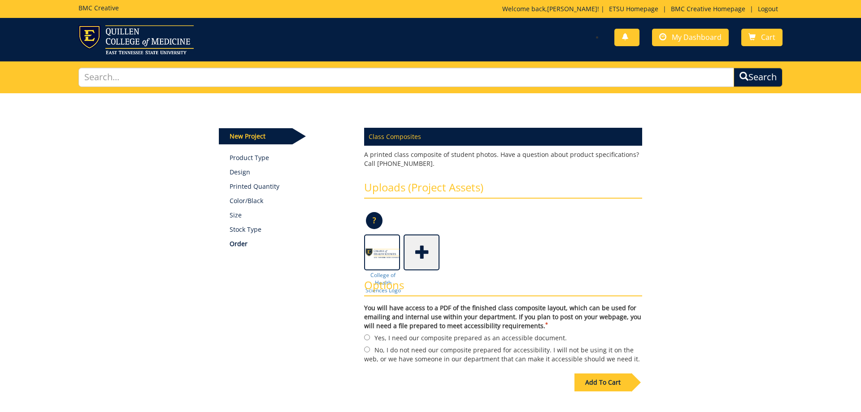
click at [421, 258] on span at bounding box center [423, 251] width 36 height 31
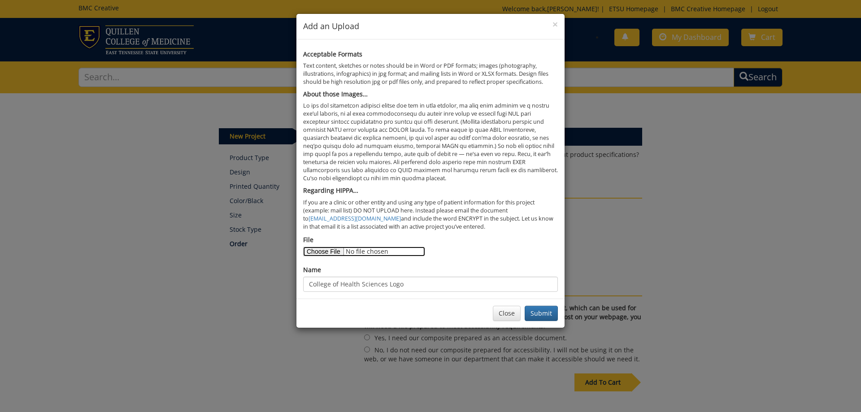
click at [322, 252] on input "File" at bounding box center [364, 252] width 122 height 10
type input "C:\fakepath\SLP Class Compostie 2025.zip"
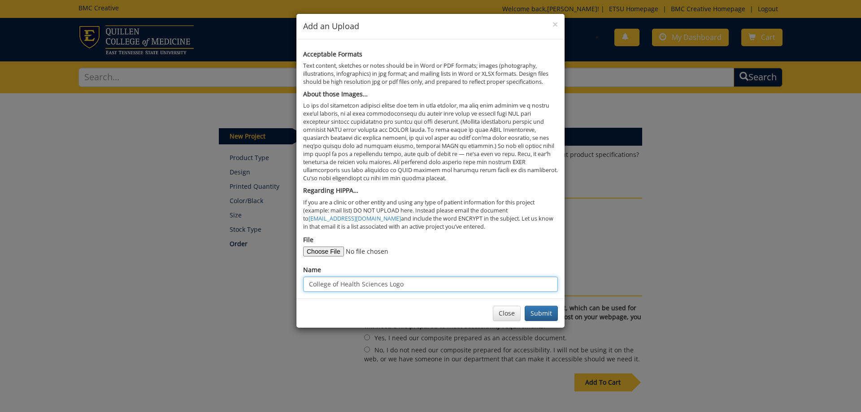
drag, startPoint x: 411, startPoint y: 286, endPoint x: 236, endPoint y: 285, distance: 175.9
click at [303, 285] on input "College of Health Sciences Logo" at bounding box center [430, 284] width 255 height 15
click at [534, 310] on button "Submit" at bounding box center [541, 313] width 33 height 15
drag, startPoint x: 322, startPoint y: 286, endPoint x: 248, endPoint y: 287, distance: 74.5
click at [303, 287] on input "SLP Class Composite 2025" at bounding box center [430, 284] width 255 height 15
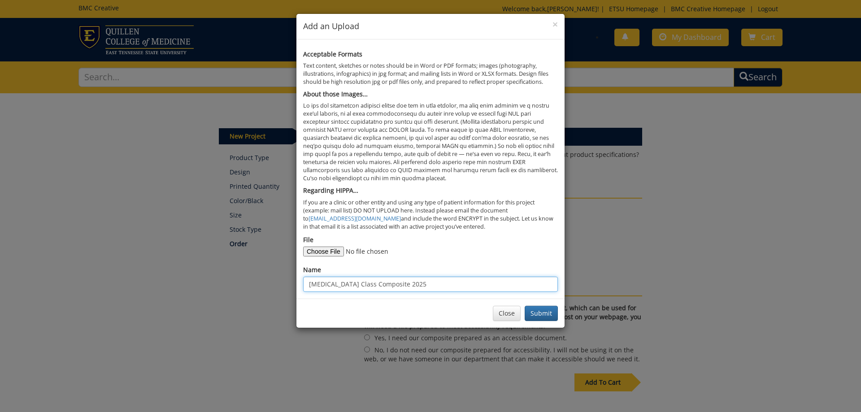
type input "[MEDICAL_DATA] Class Composite 2025"
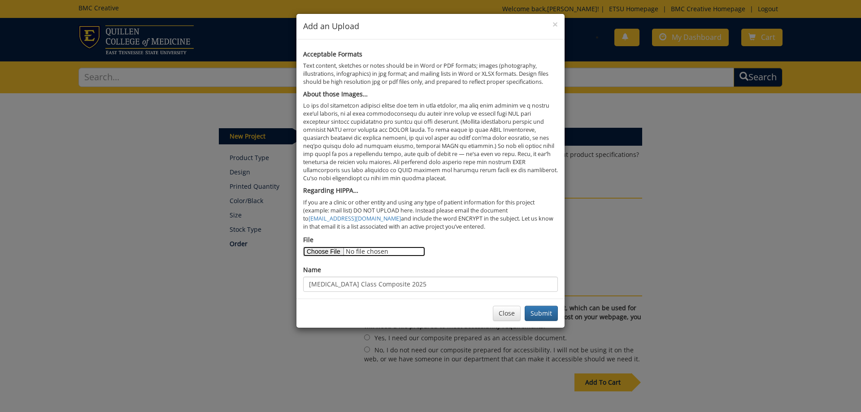
click at [325, 248] on input "File" at bounding box center [364, 252] width 122 height 10
type input "C:\fakepath\[MEDICAL_DATA] Composite 2025.zip"
click at [549, 312] on button "Submit" at bounding box center [541, 313] width 33 height 15
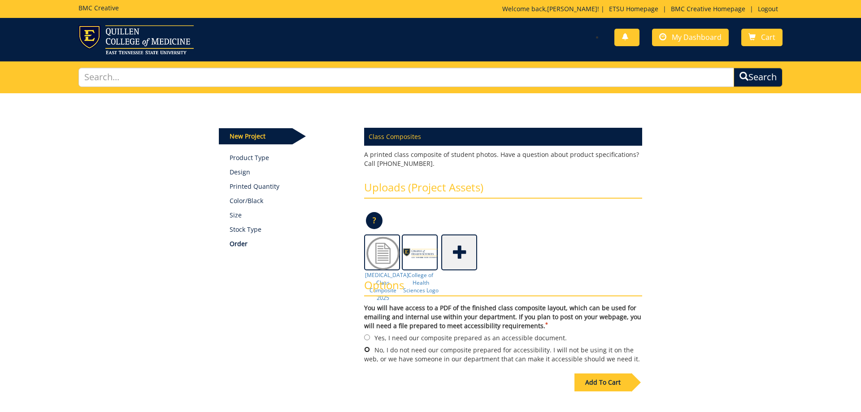
click at [368, 350] on input "No, I do not need our composite prepared for accessibility. I will not be using…" at bounding box center [367, 350] width 6 height 6
radio input "true"
click at [597, 380] on div "Add To Cart" at bounding box center [603, 383] width 57 height 18
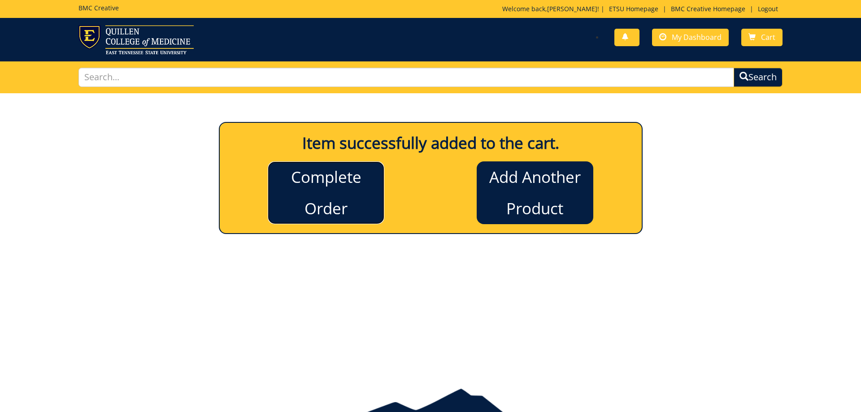
click at [310, 191] on link "Complete Order" at bounding box center [326, 193] width 117 height 63
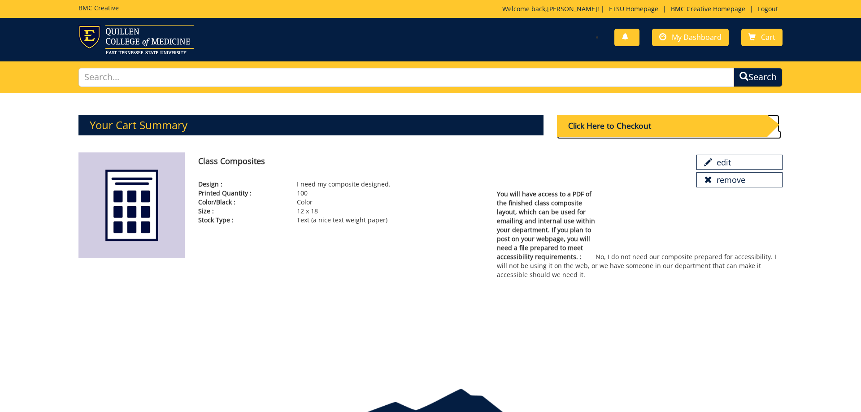
click at [618, 127] on div "Click Here to Checkout" at bounding box center [662, 126] width 210 height 22
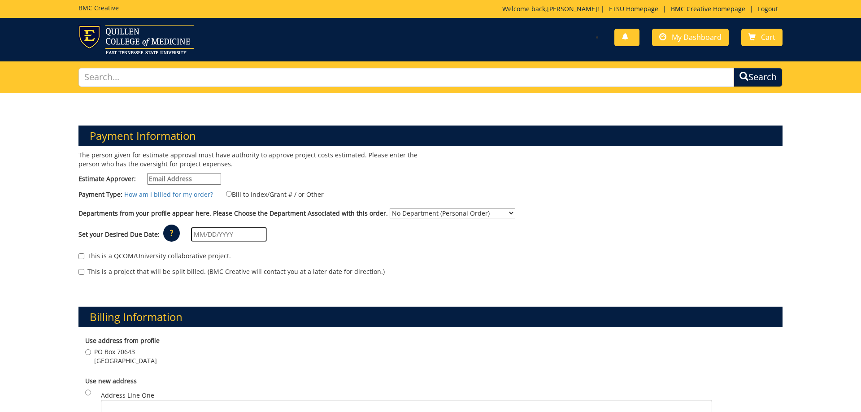
click at [184, 181] on input "Estimate Approver:" at bounding box center [184, 179] width 74 height 12
click at [184, 179] on input "Estimate Approver:" at bounding box center [184, 179] width 74 height 12
type input "[EMAIL_ADDRESS][DOMAIN_NAME]"
click at [228, 197] on input "Bill to Index/Grant # / or Other" at bounding box center [229, 194] width 6 height 6
radio input "true"
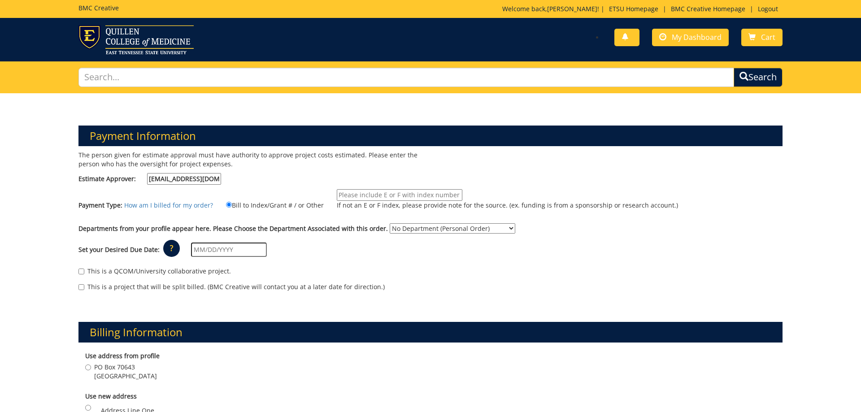
click at [395, 196] on input "If not an E or F index, please provide note for the source. (ex. funding is fro…" at bounding box center [400, 195] width 126 height 12
type input "E37200"
click at [390, 223] on select "No Department (Personal Order) Audiology and Speech-Language Pathology" at bounding box center [453, 228] width 126 height 10
select select "18"
click option "[MEDICAL_DATA] and [MEDICAL_DATA]" at bounding box center [0, 0] width 0 height 0
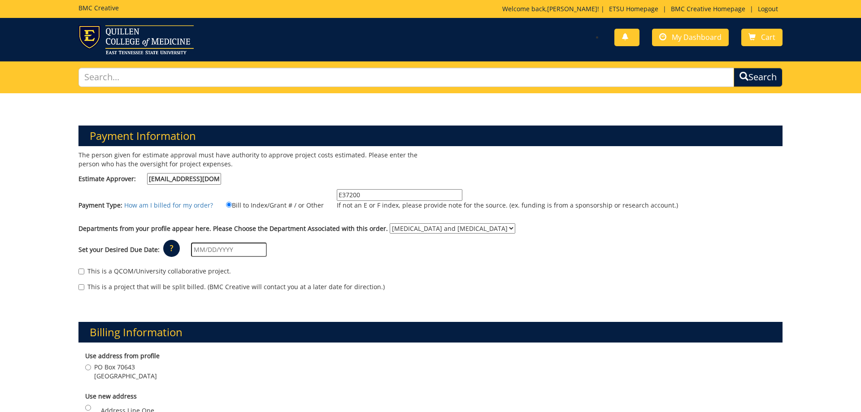
click at [214, 249] on input "text" at bounding box center [229, 250] width 76 height 14
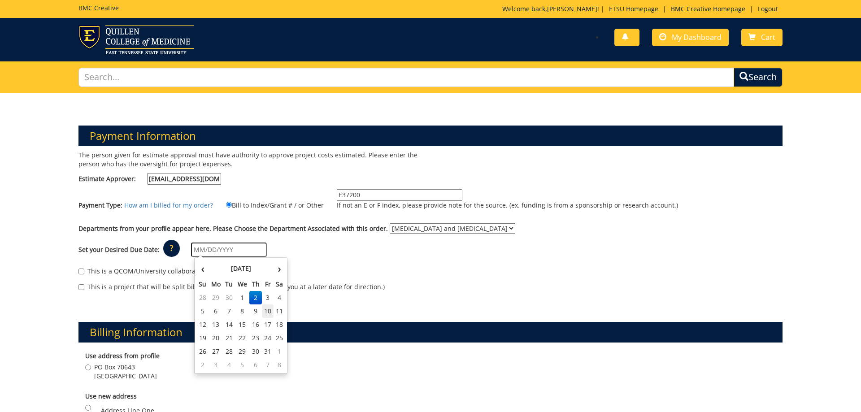
click at [268, 312] on td "10" at bounding box center [268, 311] width 12 height 13
type input "[DATE]"
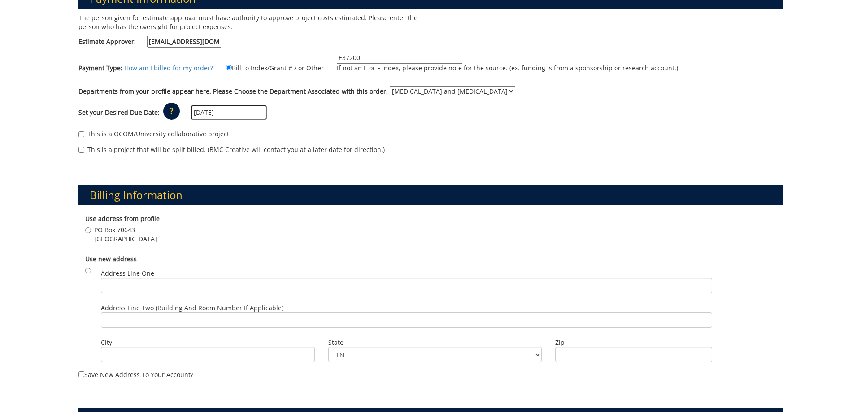
scroll to position [183, 0]
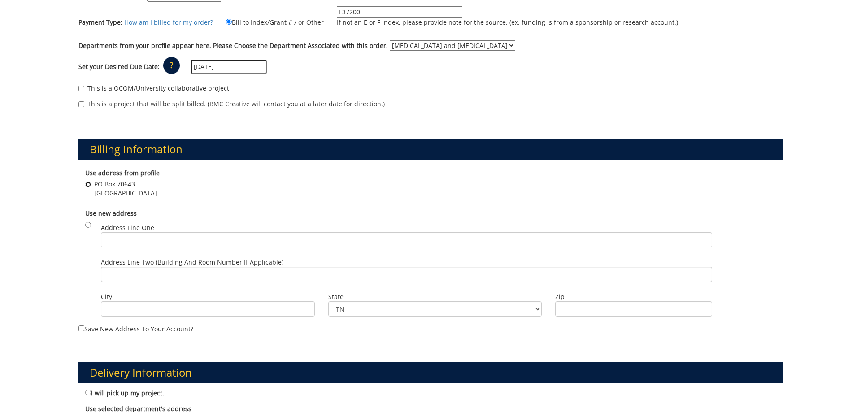
click at [87, 184] on input "PO Box 70643 Johnson City , TN 37614" at bounding box center [88, 185] width 6 height 6
radio input "true"
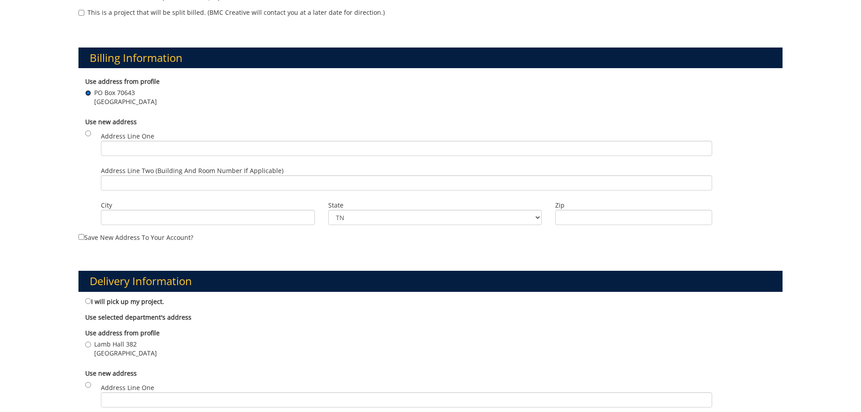
scroll to position [320, 0]
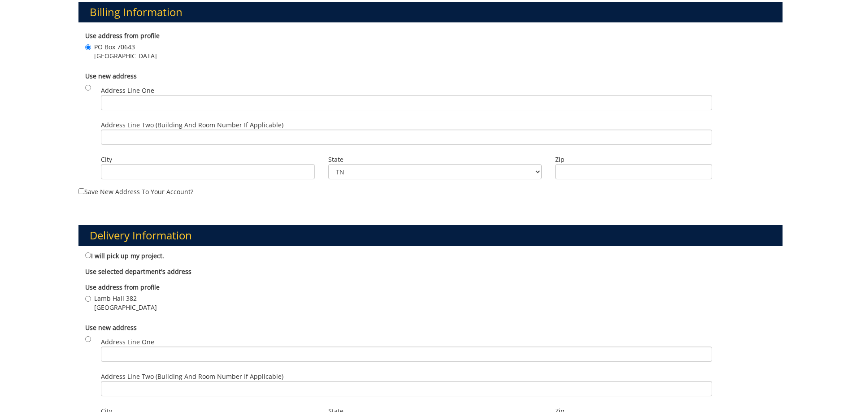
click at [85, 298] on div "Use address from profile Lamb Hall 382 Johnson City , TN 37614" at bounding box center [431, 299] width 704 height 40
click at [86, 297] on input "Lamb Hall 382 Johnson City , TN 37614" at bounding box center [88, 299] width 6 height 6
radio input "true"
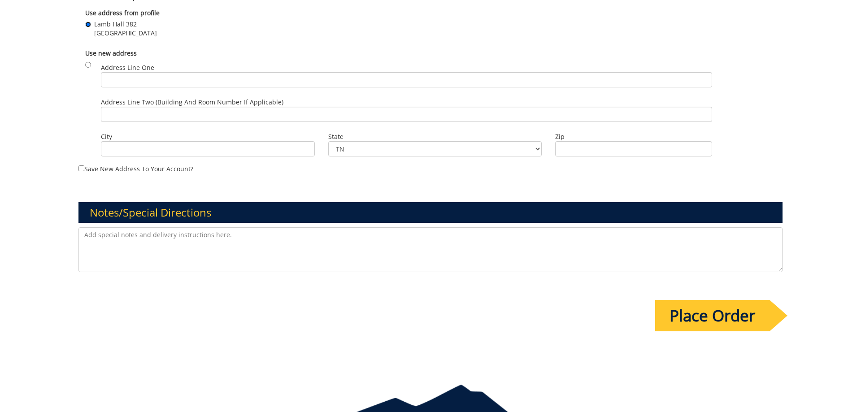
scroll to position [636, 0]
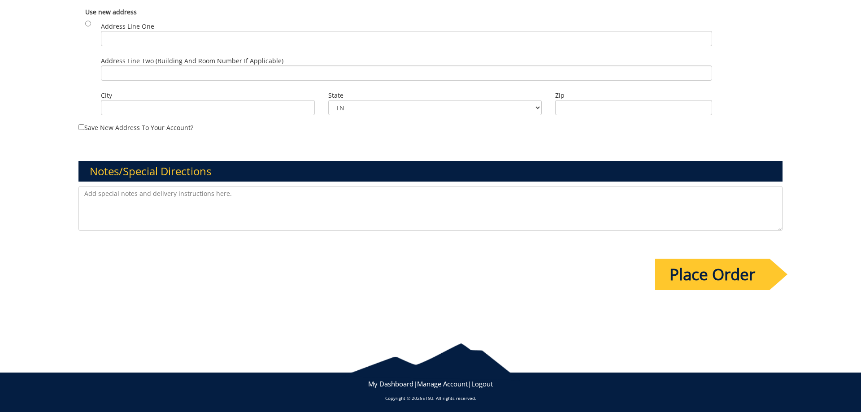
click at [673, 272] on input "Place Order" at bounding box center [713, 274] width 114 height 31
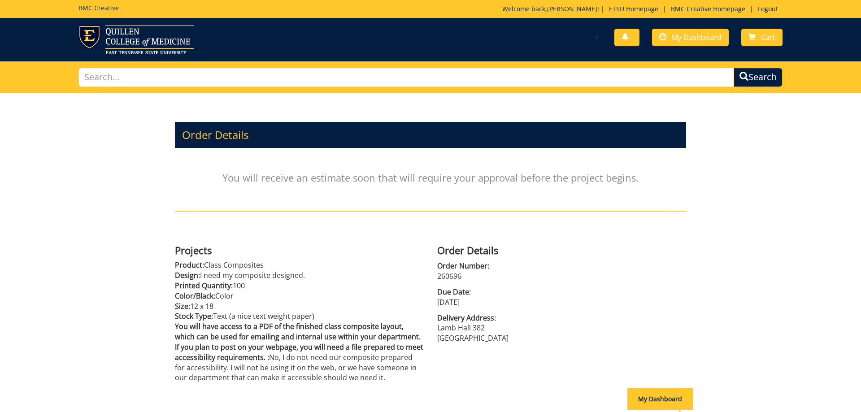
scroll to position [85, 0]
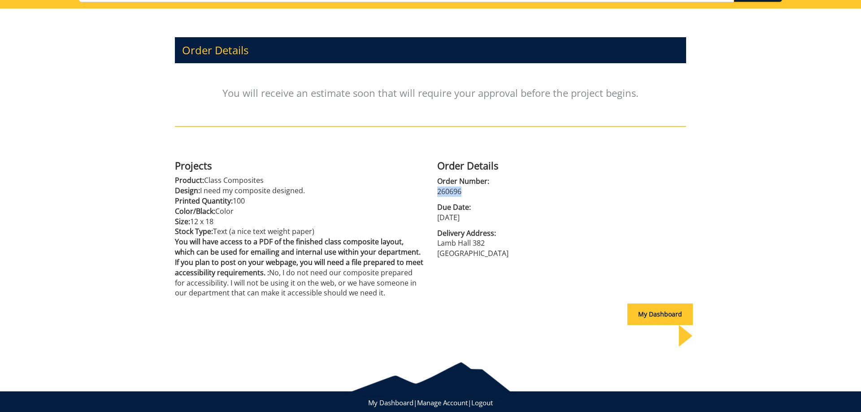
drag, startPoint x: 464, startPoint y: 190, endPoint x: 433, endPoint y: 190, distance: 31.9
click at [433, 190] on div "Order Details Order Number: 260696 Due Date: [DATE] Delivery Address: [GEOGRAPH…" at bounding box center [562, 207] width 262 height 103
copy p "260696"
click at [389, 194] on p "Design: I need my composite designed." at bounding box center [299, 191] width 249 height 10
click at [652, 314] on div "My Dashboard" at bounding box center [661, 315] width 66 height 22
